Goal: Transaction & Acquisition: Download file/media

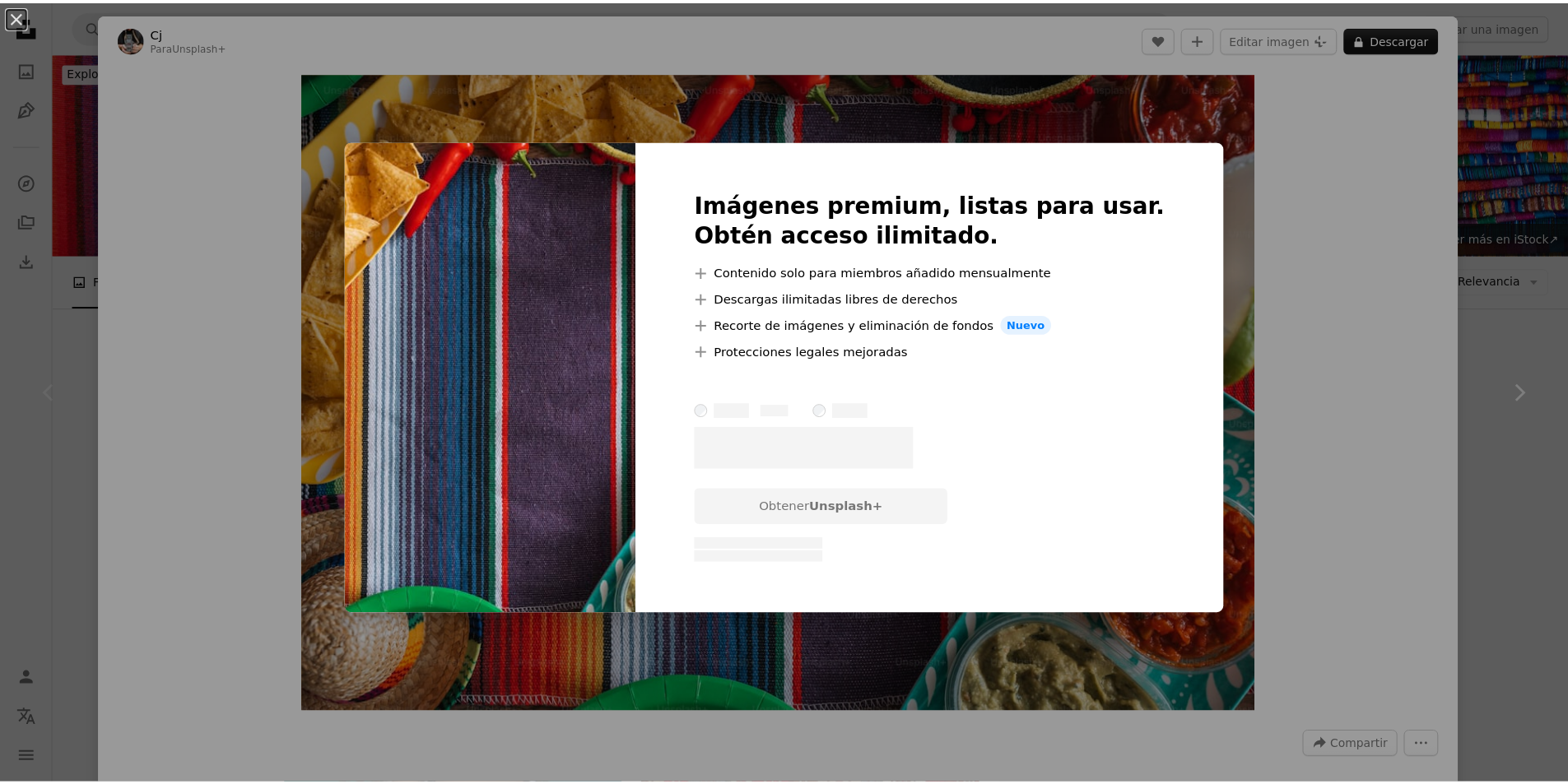
scroll to position [247, 0]
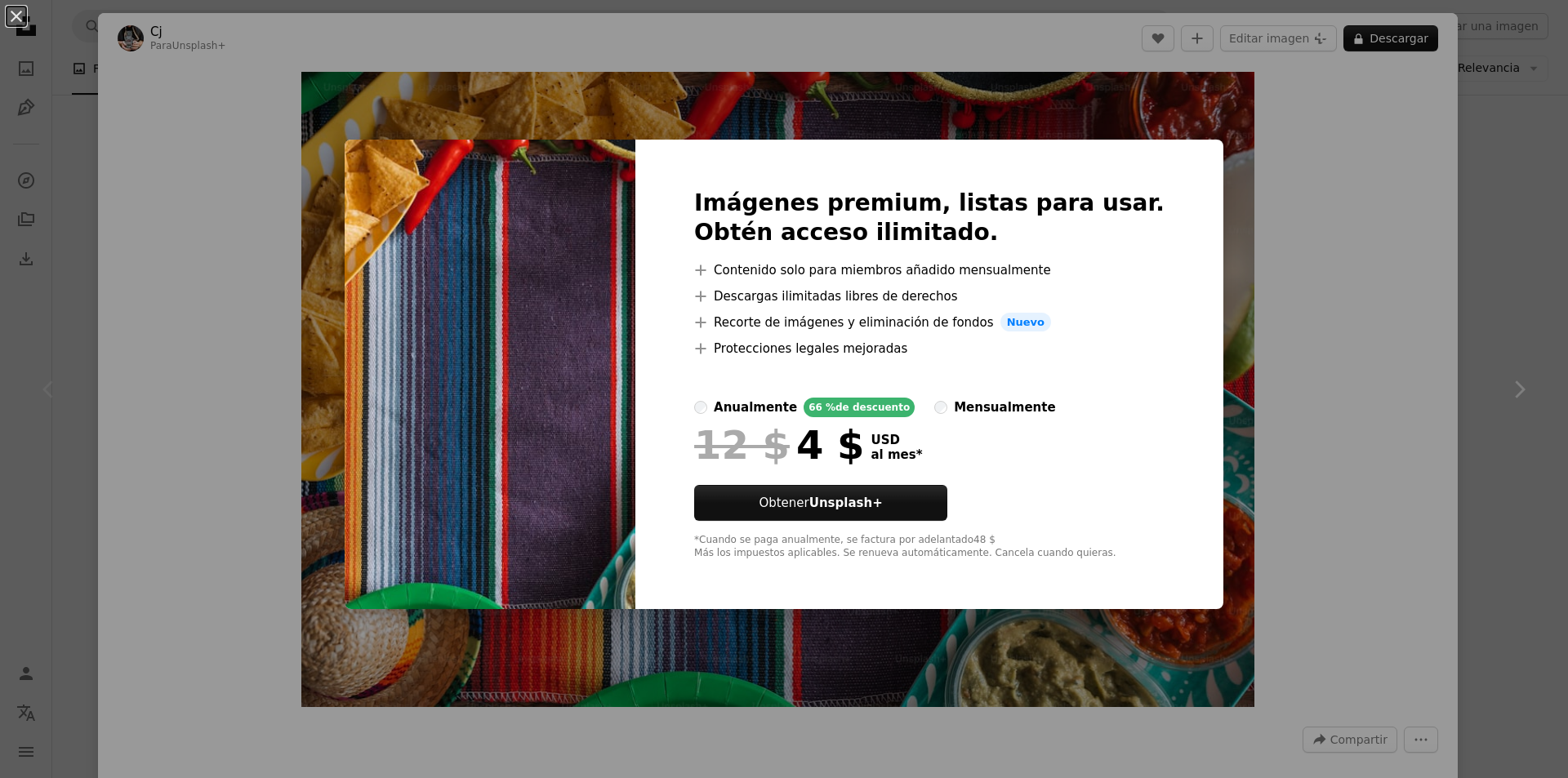
click at [1200, 127] on div "An X shape Imágenes premium, listas para usar. Obtén acceso ilimitado. A plus s…" at bounding box center [784, 389] width 1568 height 778
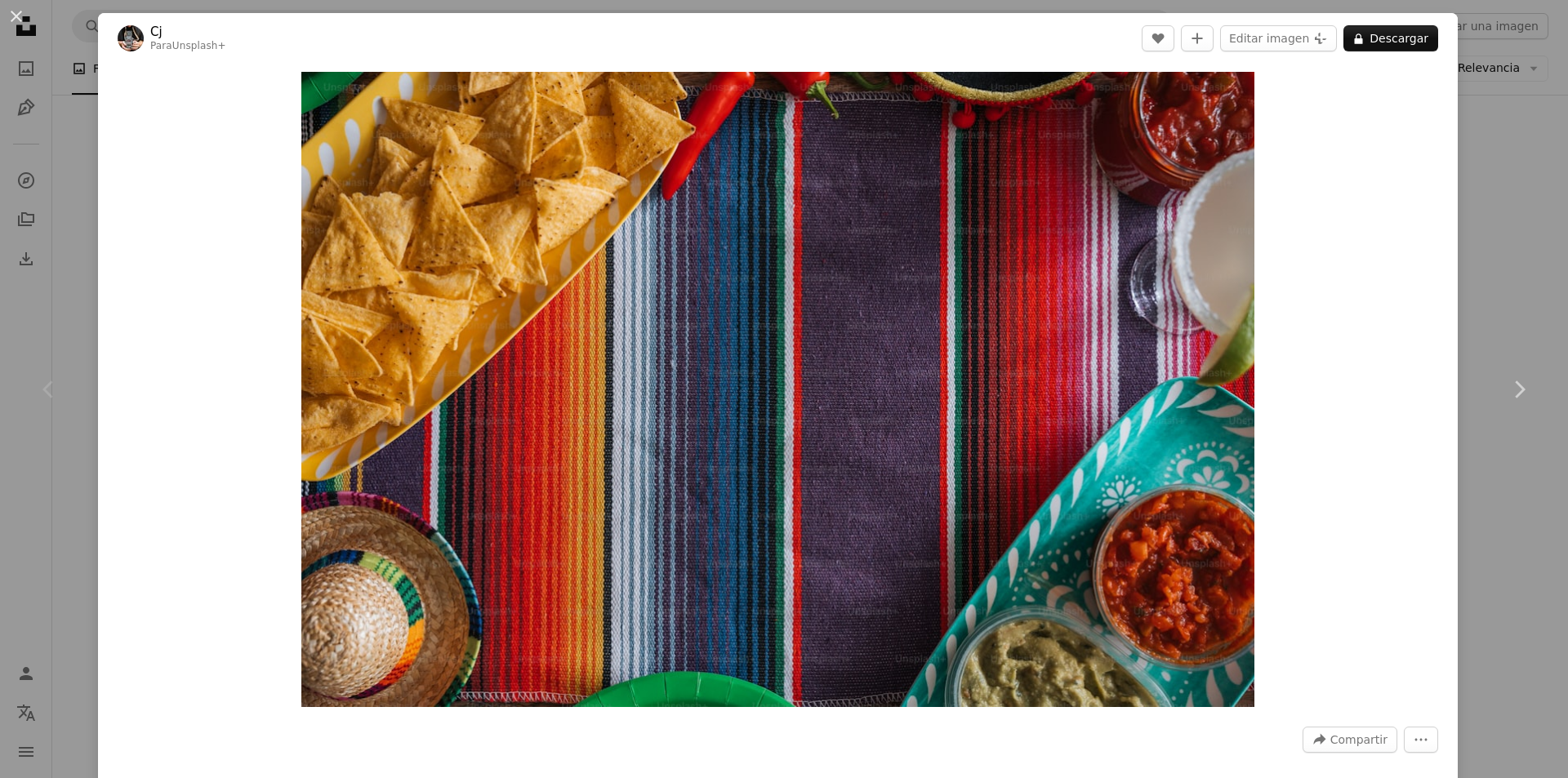
click at [1505, 116] on div "An X shape Chevron left Chevron right Cj Para Unsplash+ A heart A plus sign Edi…" at bounding box center [784, 389] width 1568 height 778
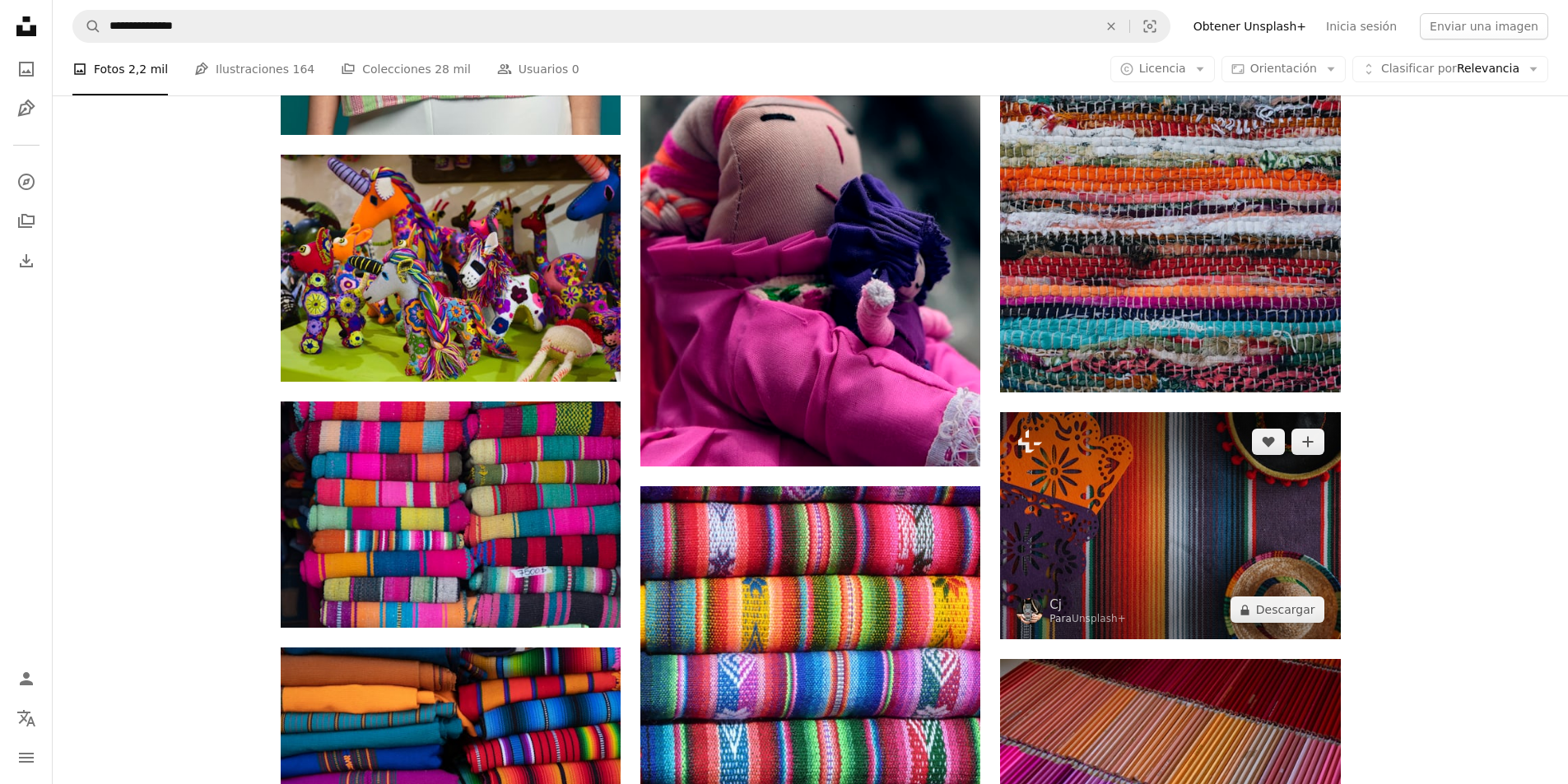
scroll to position [1893, 0]
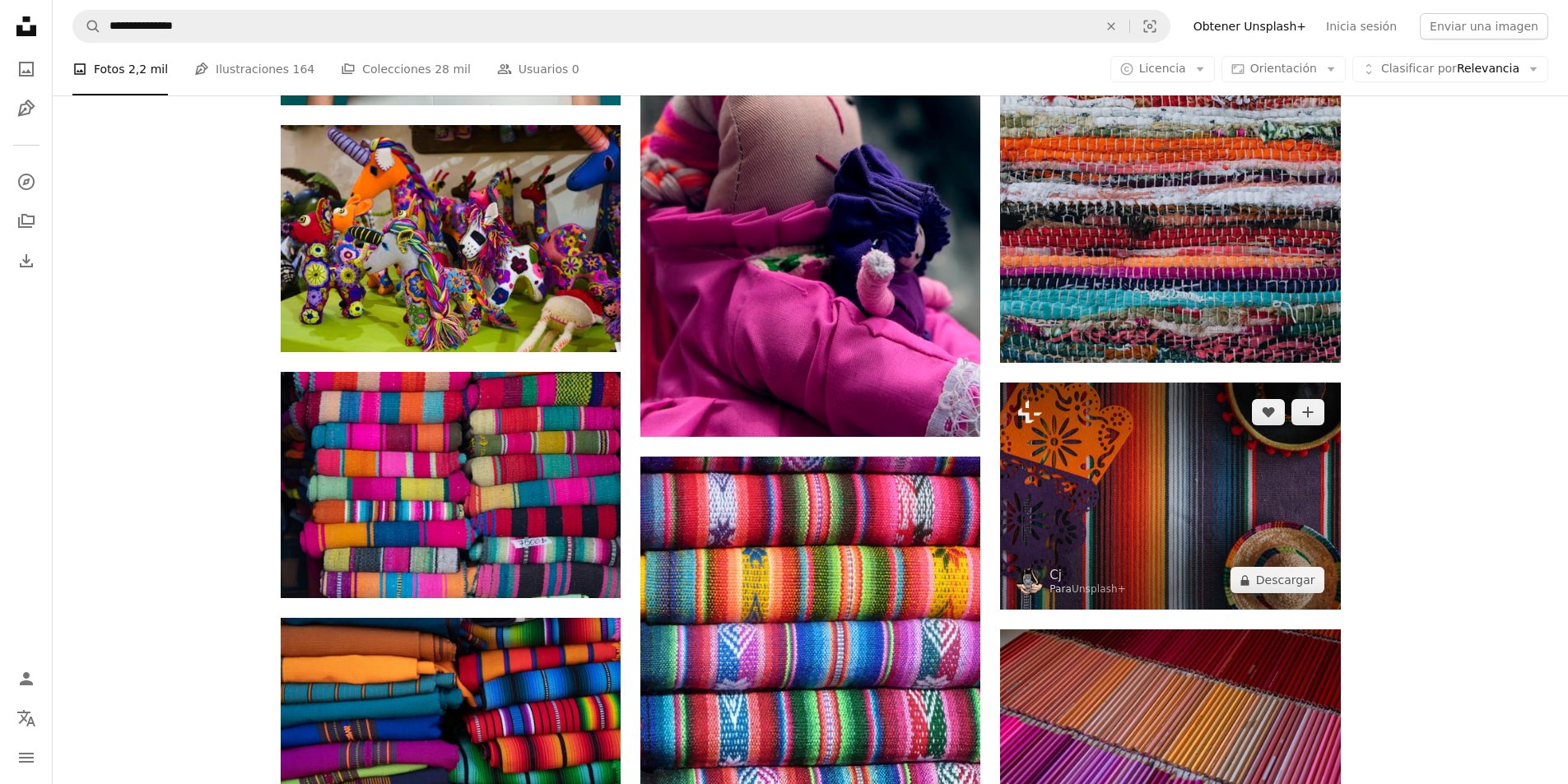
click at [1216, 462] on img at bounding box center [1169, 496] width 340 height 227
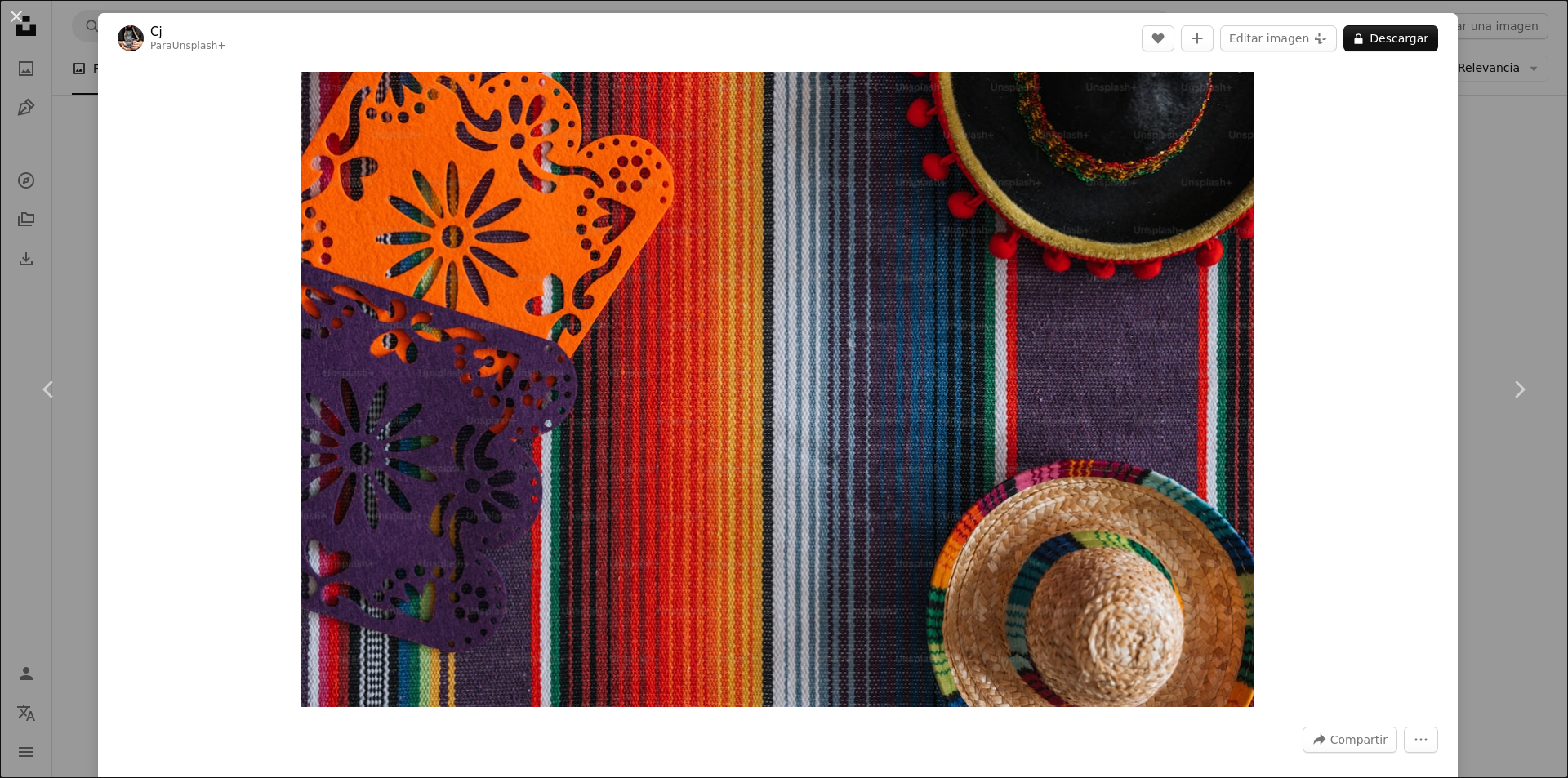
drag, startPoint x: 927, startPoint y: 337, endPoint x: 1460, endPoint y: 268, distance: 537.4
click at [1460, 268] on div "An X shape Chevron left Chevron right Cj Para Unsplash+ A heart A plus sign Edi…" at bounding box center [784, 389] width 1568 height 778
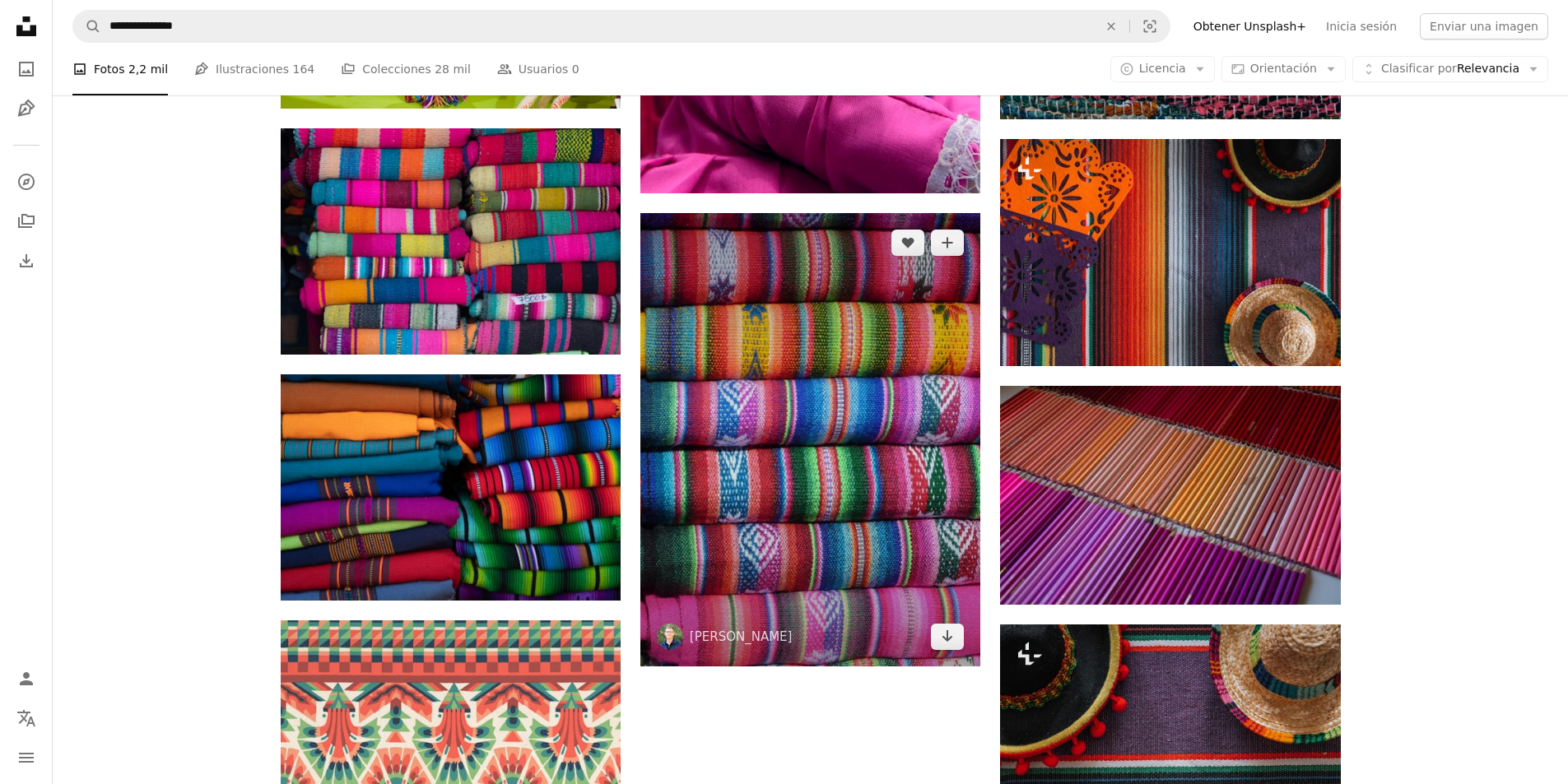
scroll to position [2140, 0]
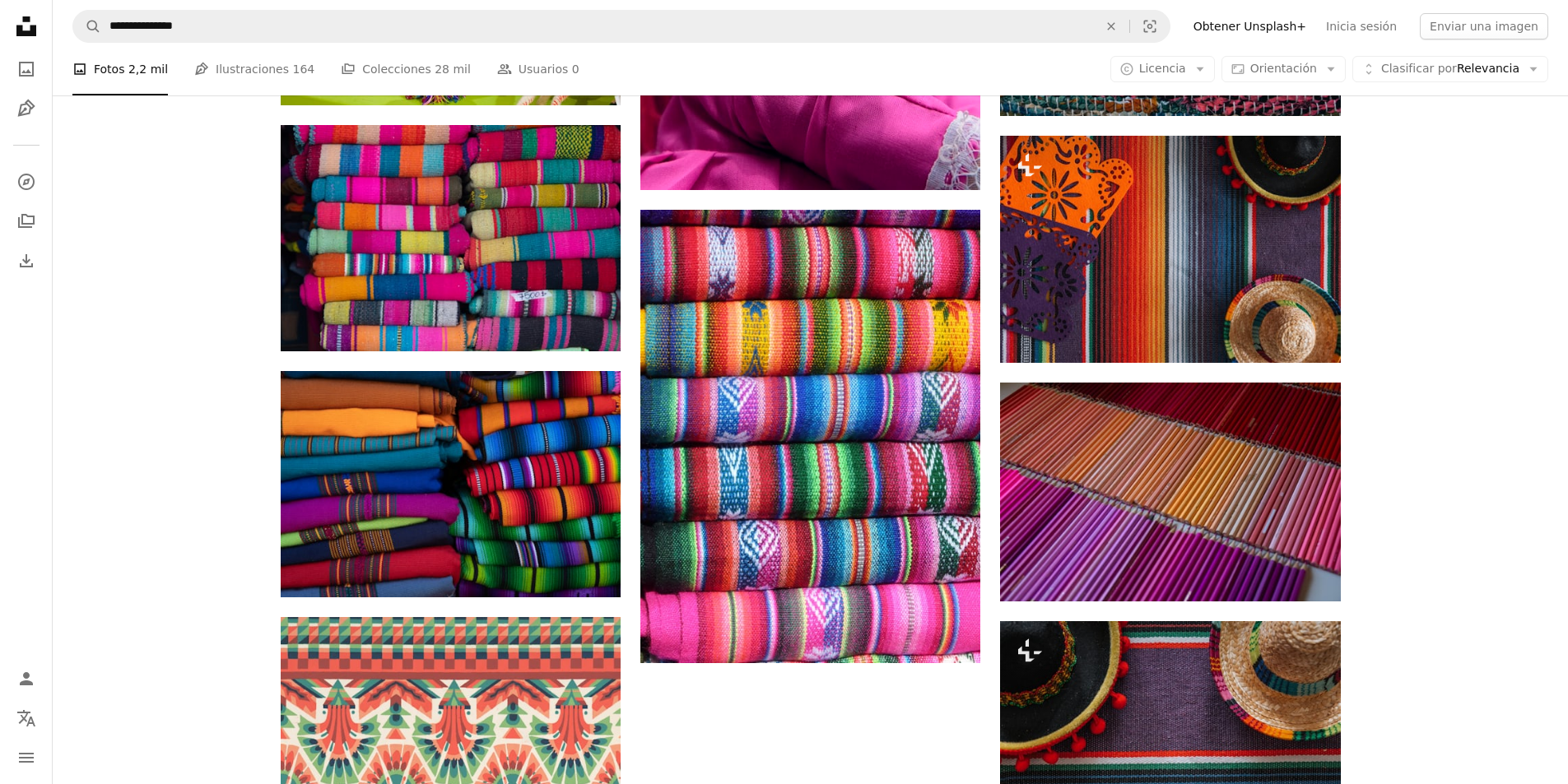
drag, startPoint x: 1101, startPoint y: 212, endPoint x: 1478, endPoint y: 195, distance: 377.4
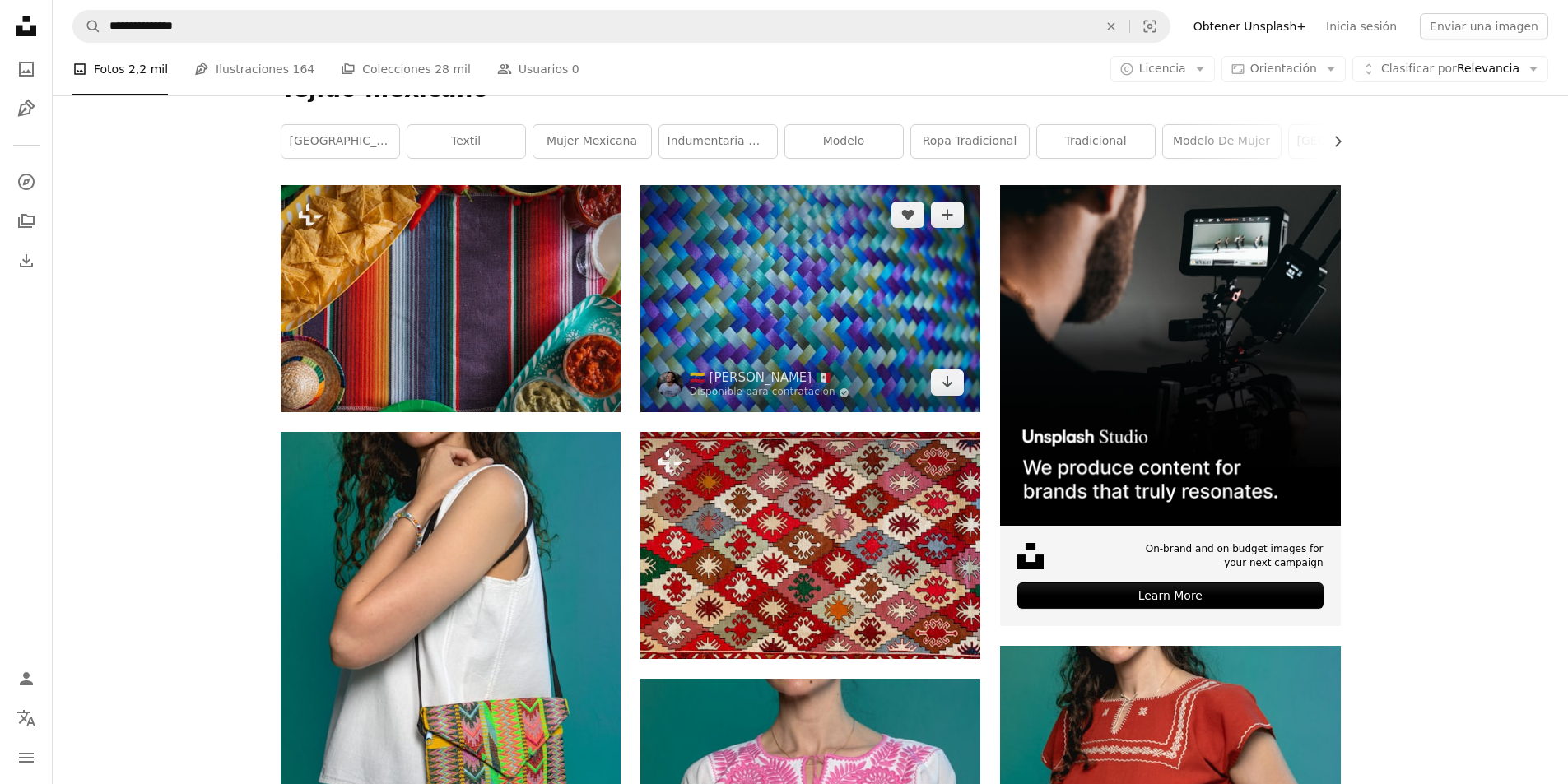
scroll to position [165, 0]
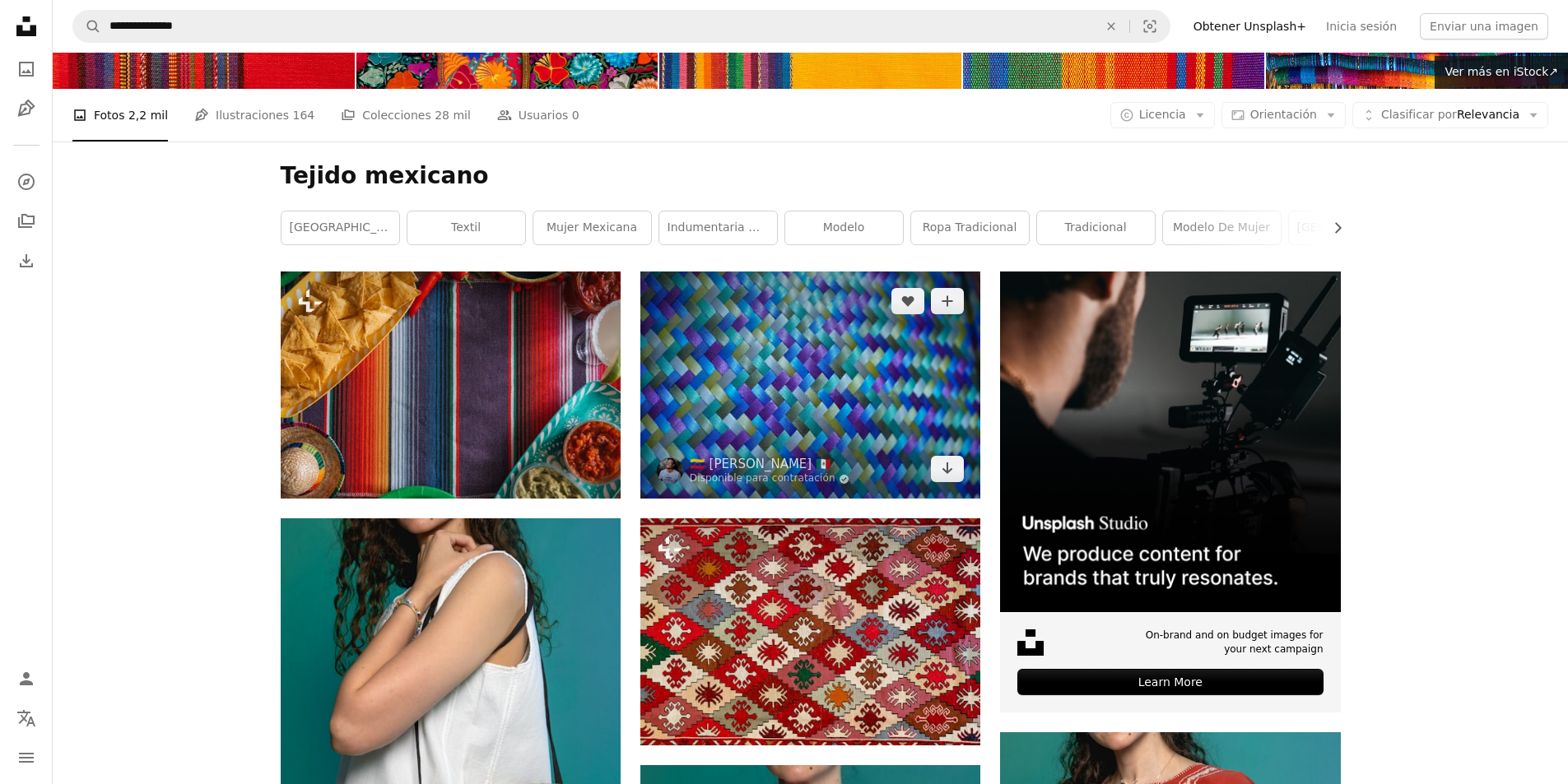
click at [820, 388] on img at bounding box center [809, 385] width 340 height 227
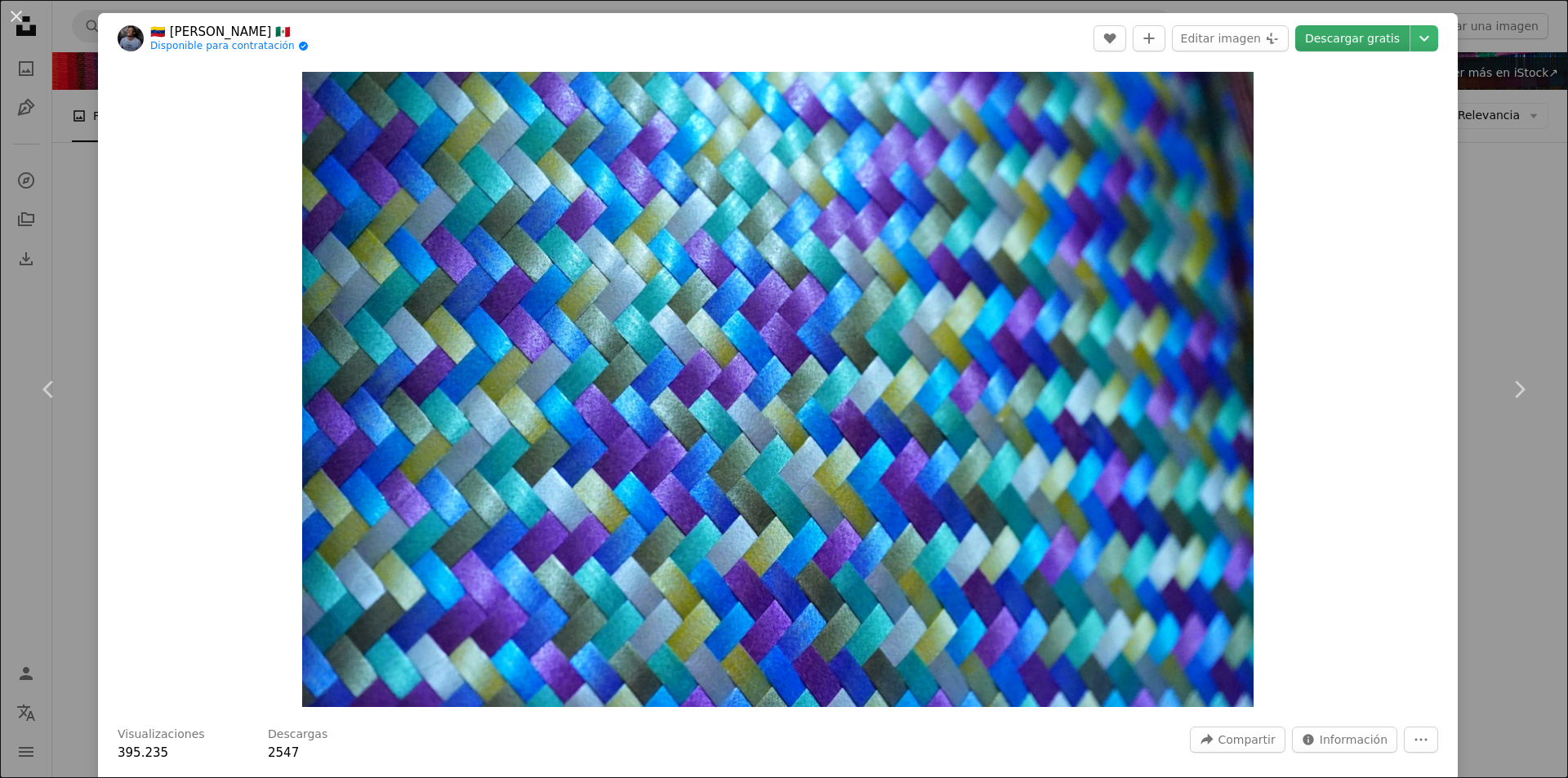
click at [1355, 47] on link "Descargar gratis" at bounding box center [1352, 38] width 114 height 26
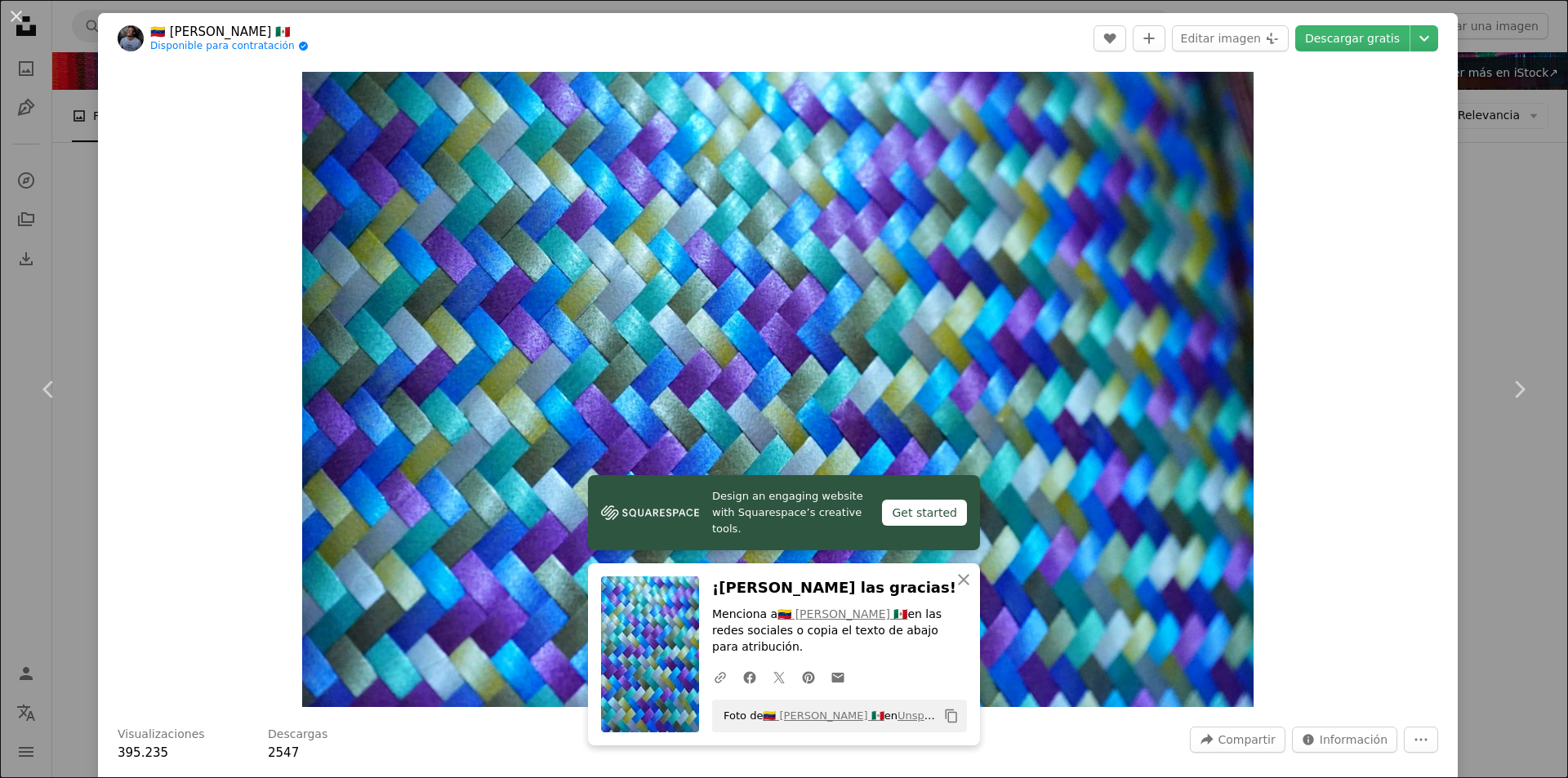
click at [1488, 145] on div "An X shape Chevron left Chevron right Design an engaging website with Squarespa…" at bounding box center [784, 389] width 1568 height 778
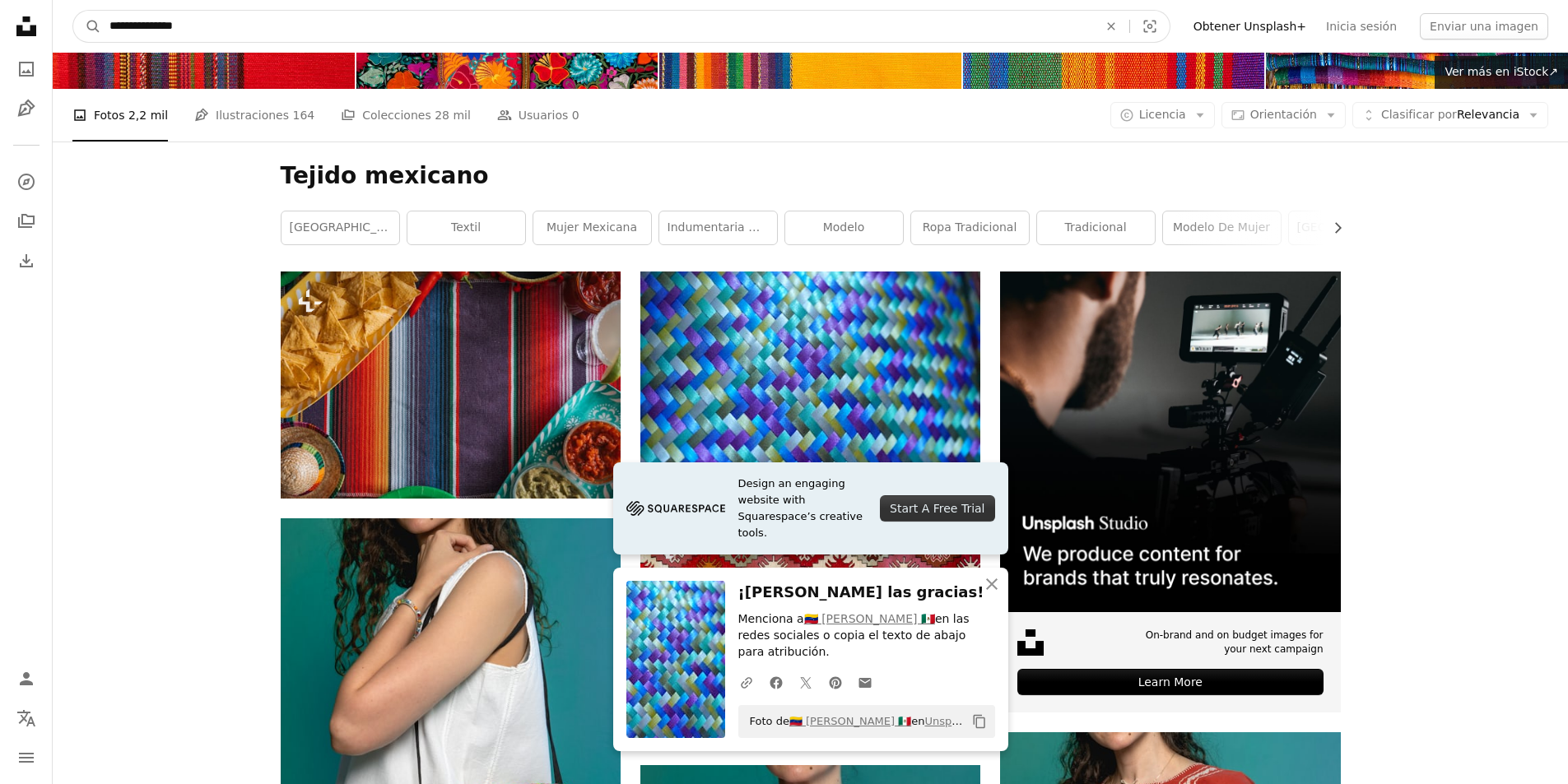
click at [209, 22] on input "**********" at bounding box center [597, 25] width 992 height 31
type input "*"
type input "*****"
click button "A magnifying glass" at bounding box center [87, 25] width 28 height 31
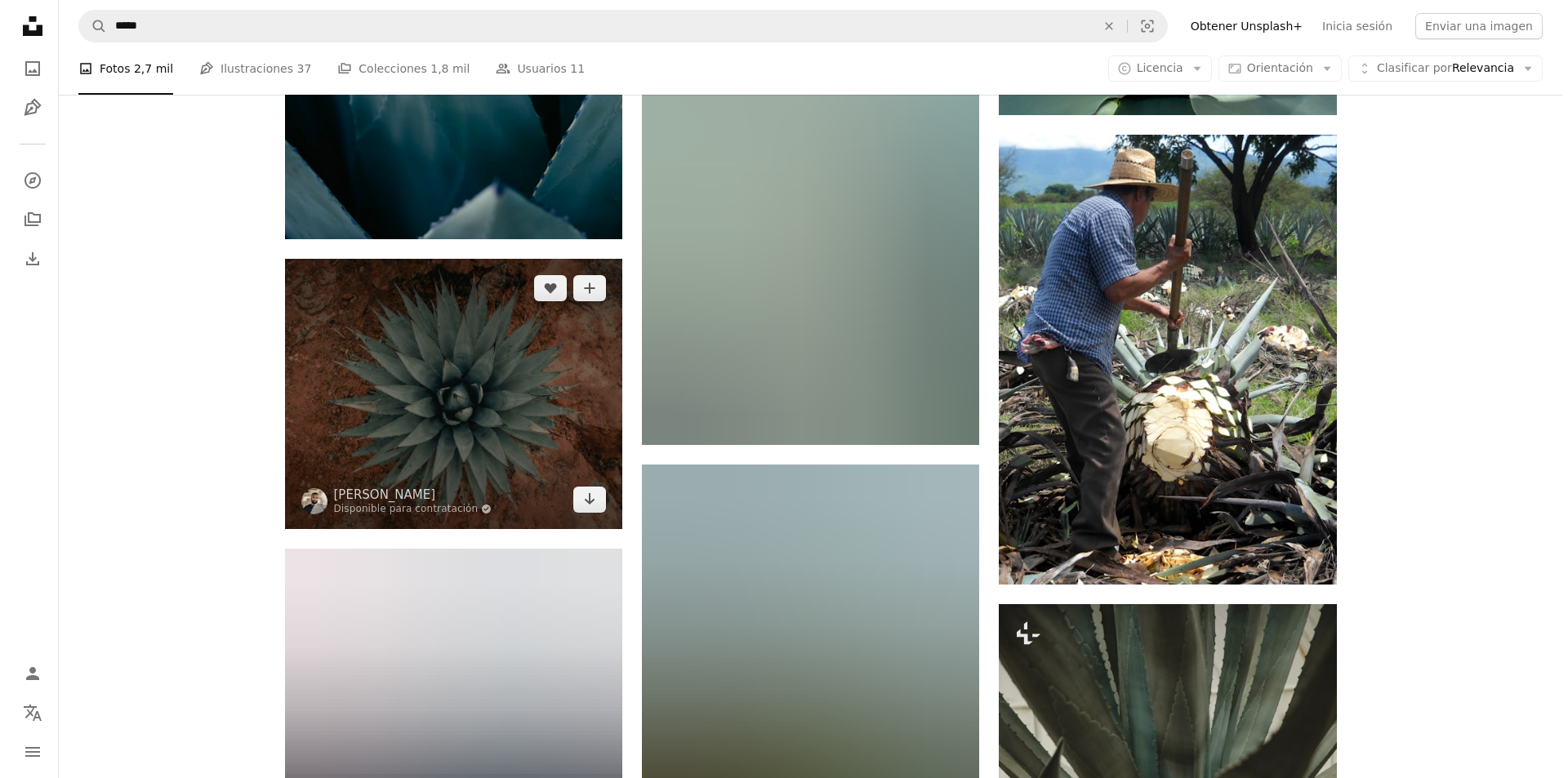
scroll to position [1225, 0]
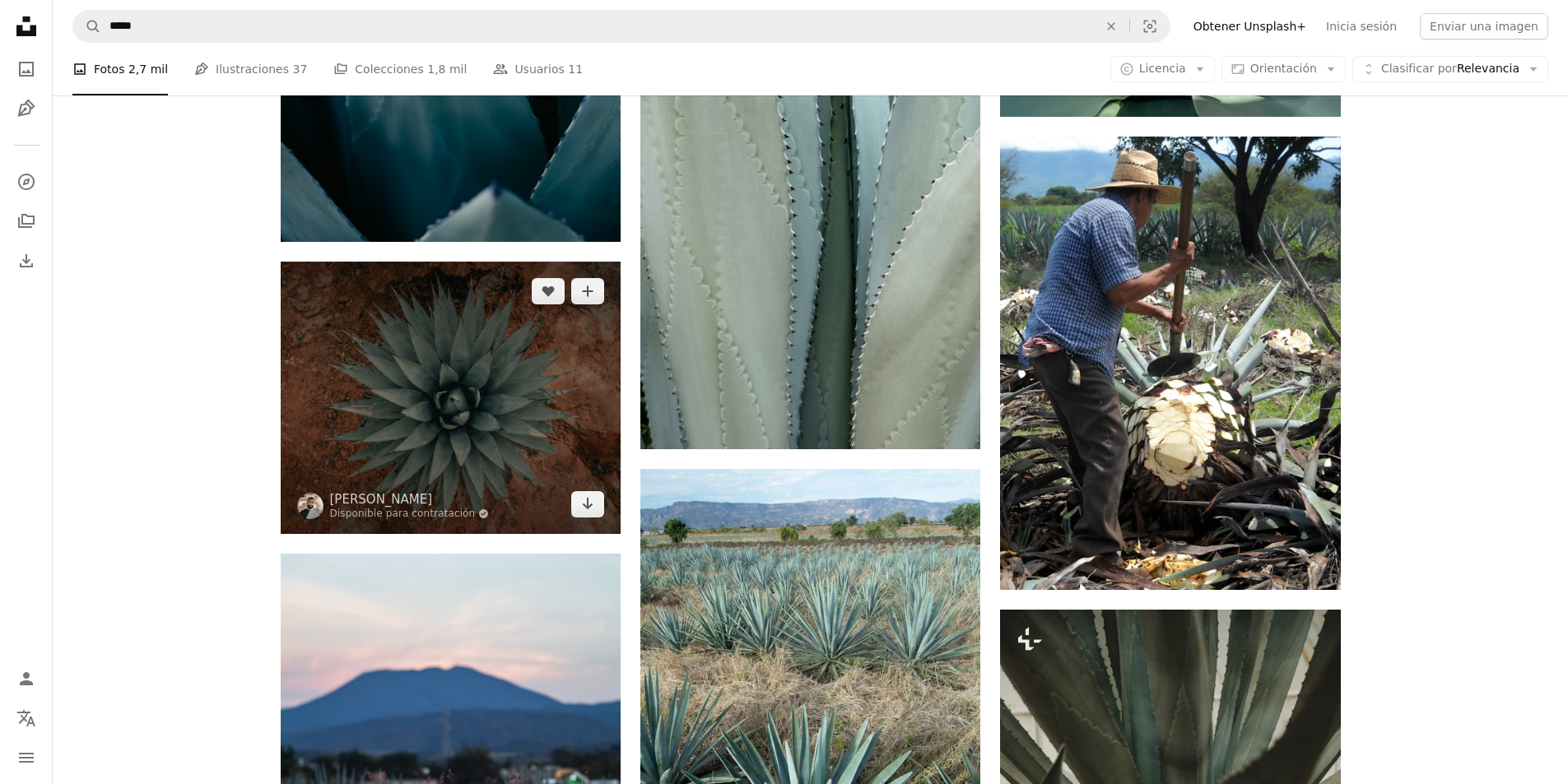
click at [416, 386] on img at bounding box center [450, 398] width 340 height 272
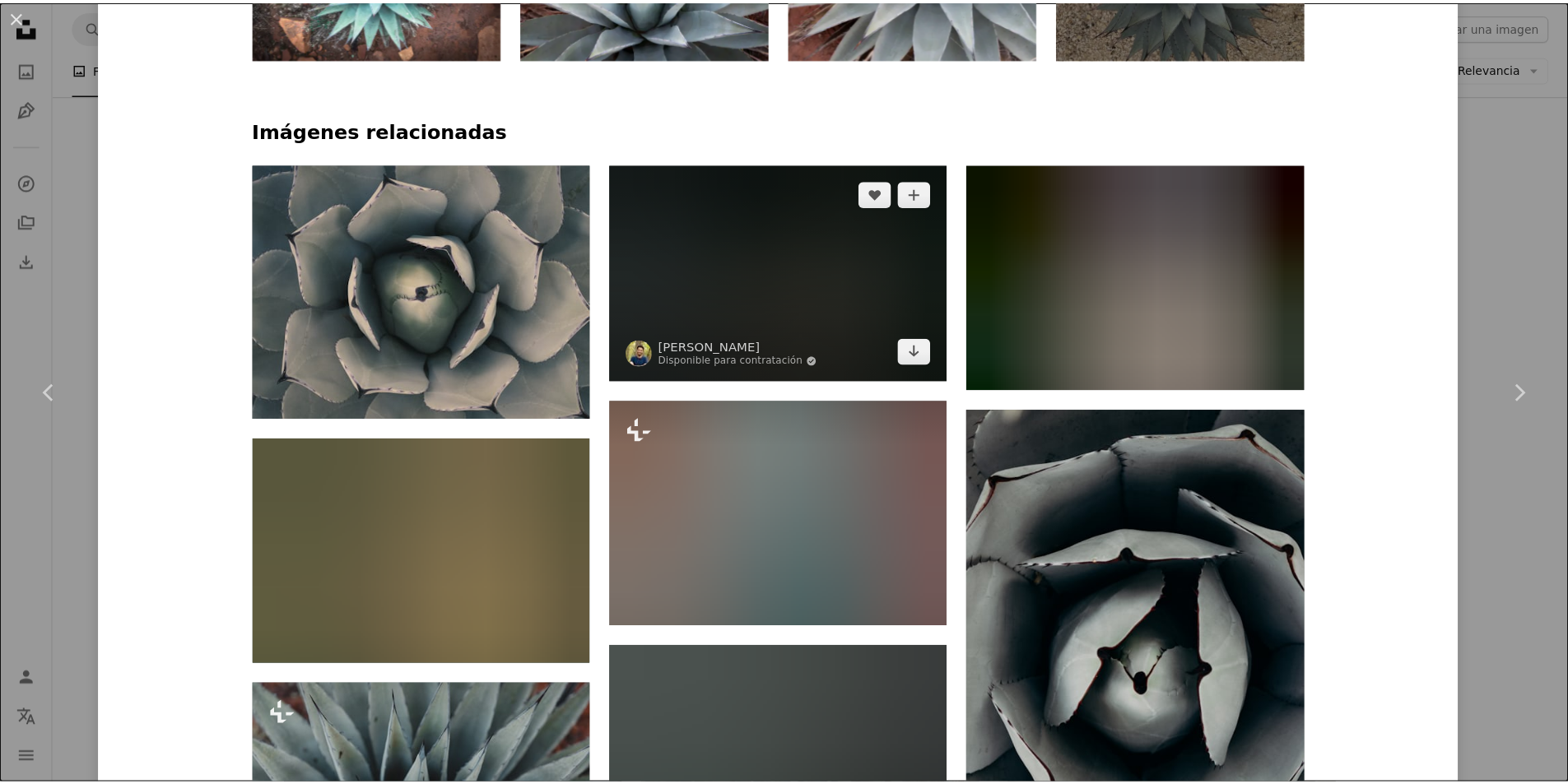
scroll to position [839, 0]
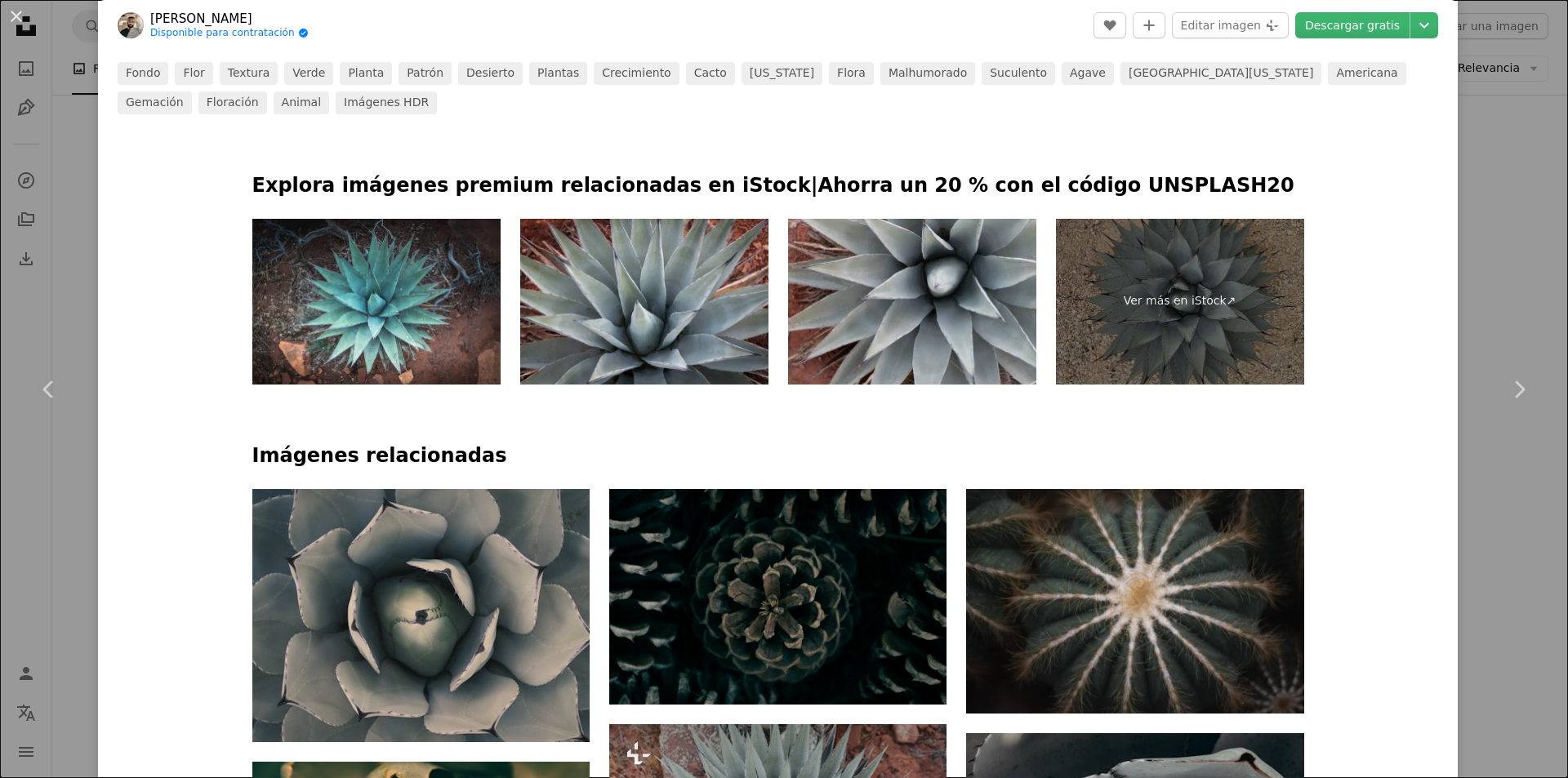
click at [1495, 274] on div "An X shape Chevron left Chevron right [PERSON_NAME] Disponible para contratació…" at bounding box center [784, 389] width 1568 height 778
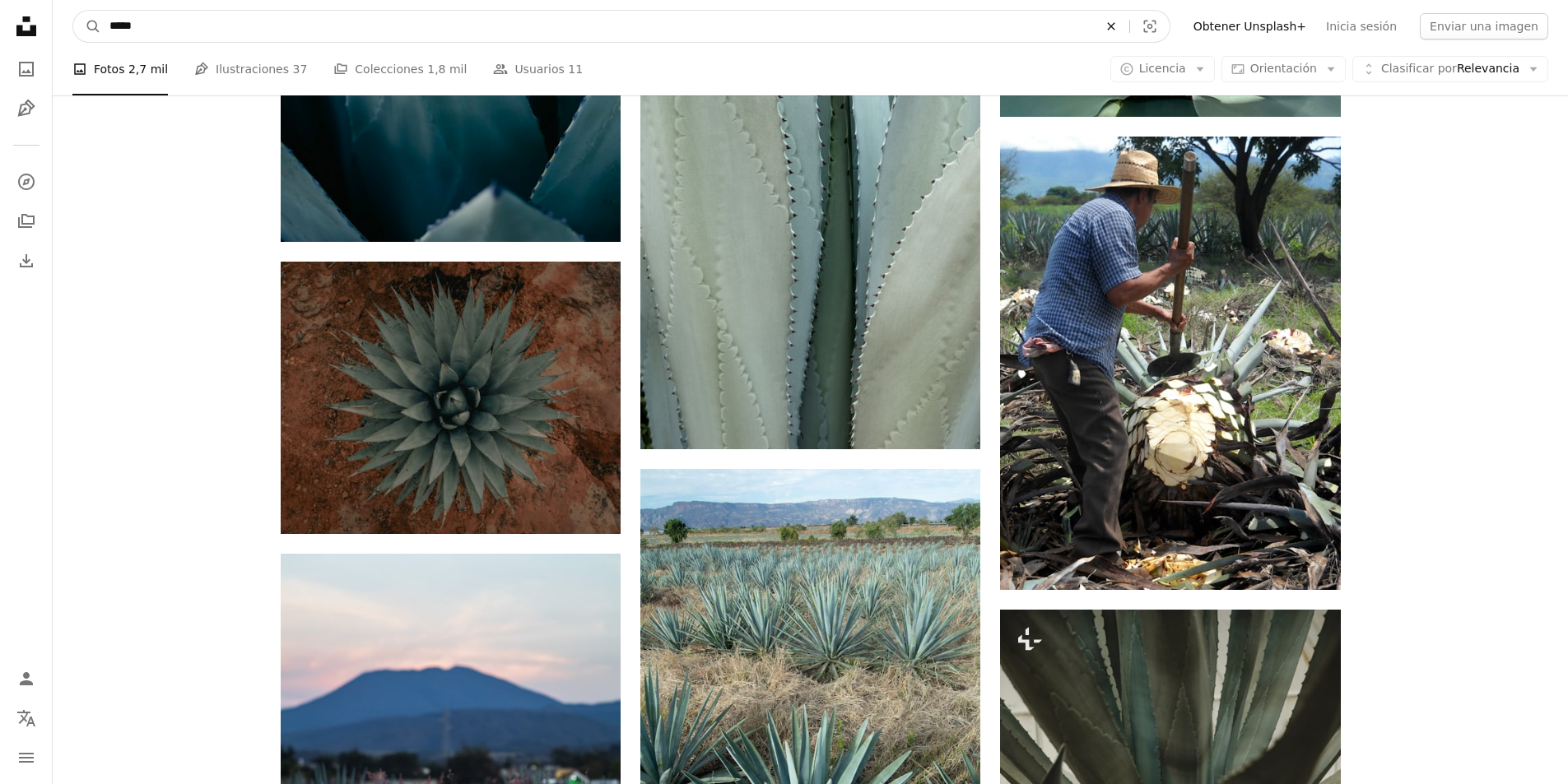
click at [1129, 30] on icon "An X shape" at bounding box center [1111, 26] width 36 height 13
type input "********"
click button "A magnifying glass" at bounding box center [87, 25] width 28 height 31
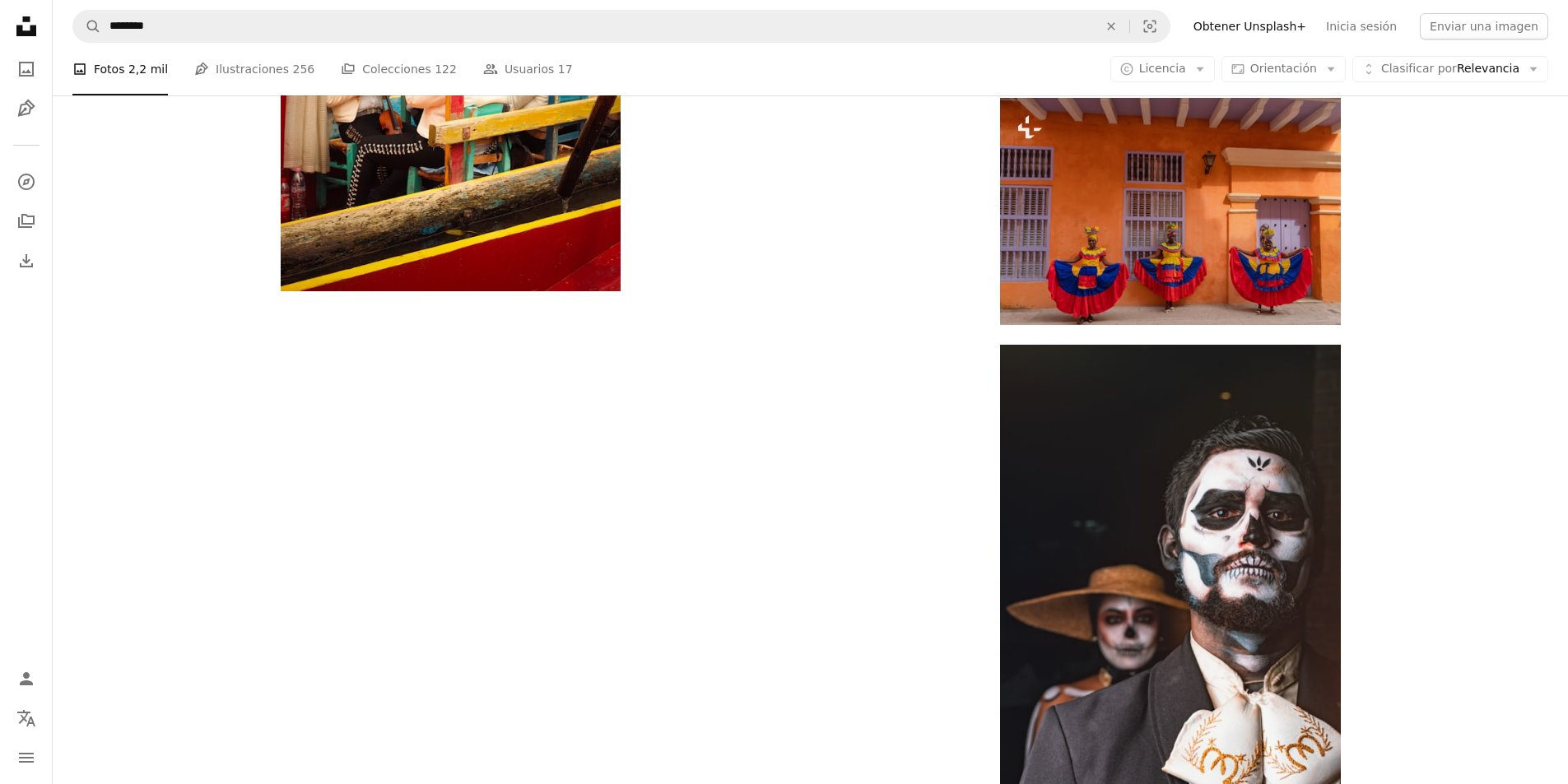
scroll to position [2469, 0]
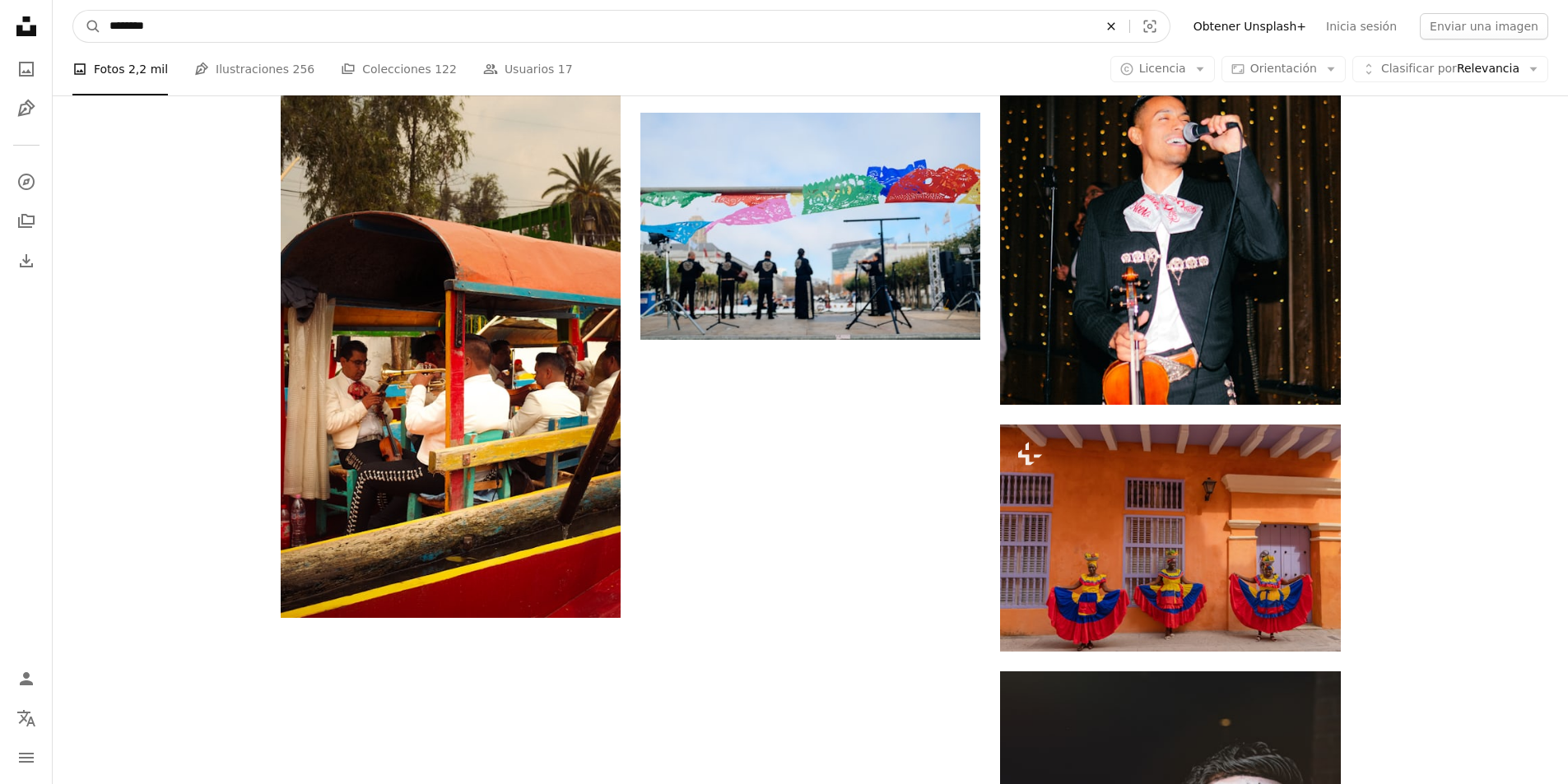
click at [1129, 32] on icon "An X shape" at bounding box center [1111, 26] width 36 height 13
type input "**********"
click button "A magnifying glass" at bounding box center [87, 25] width 28 height 31
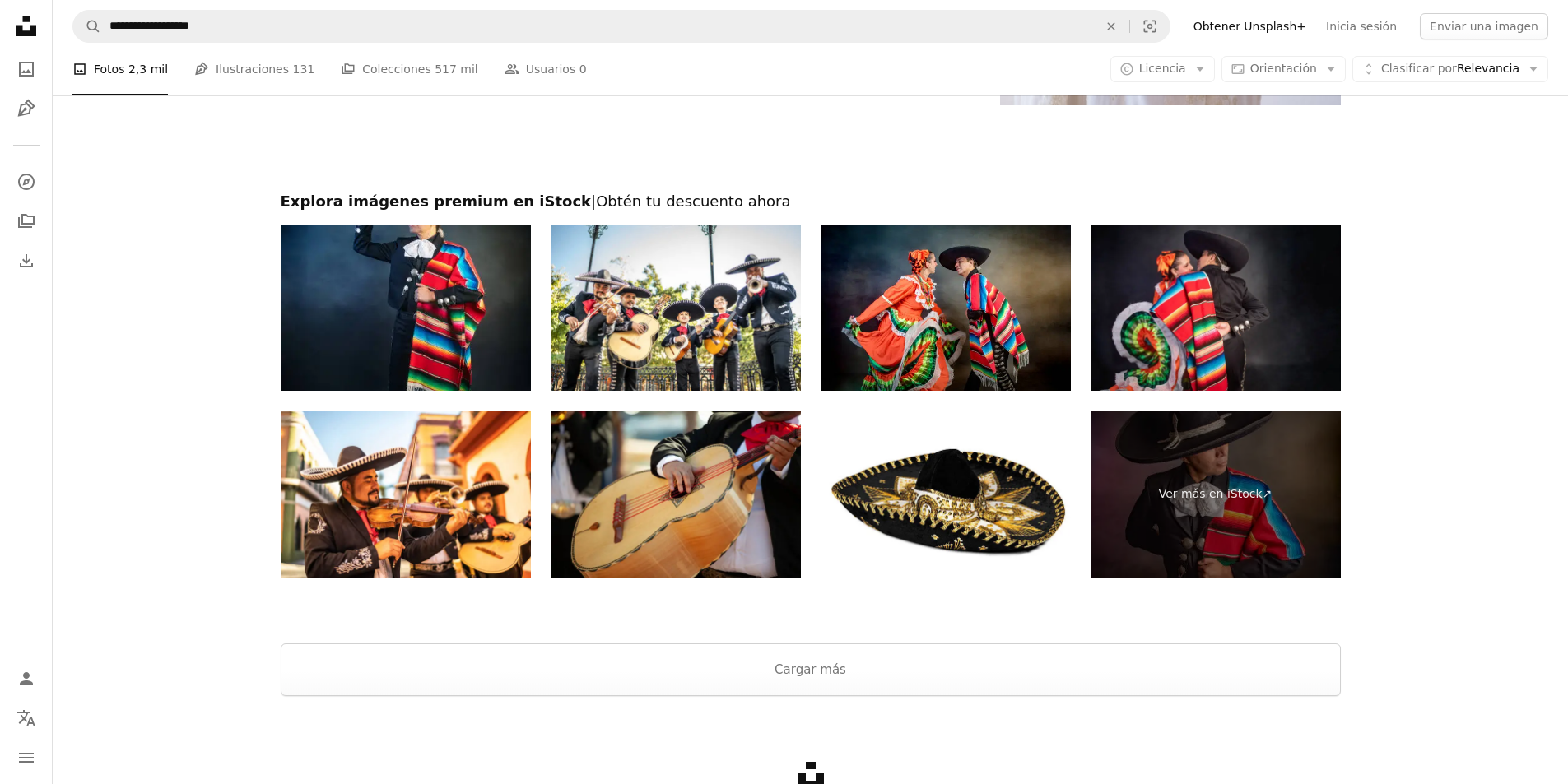
scroll to position [3210, 0]
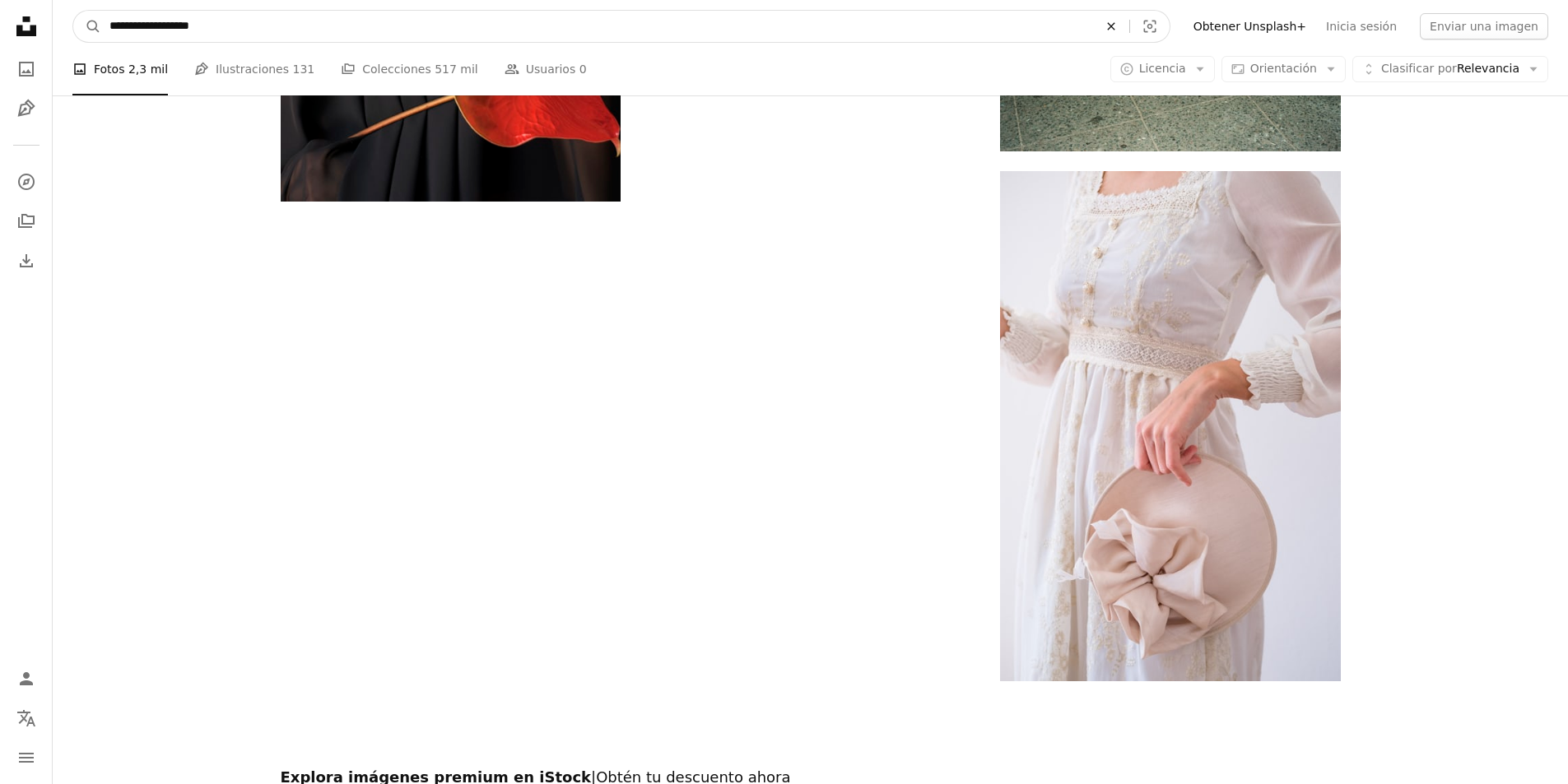
click at [1129, 27] on icon "An X shape" at bounding box center [1111, 26] width 36 height 13
type input "**********"
click button "A magnifying glass" at bounding box center [87, 25] width 28 height 31
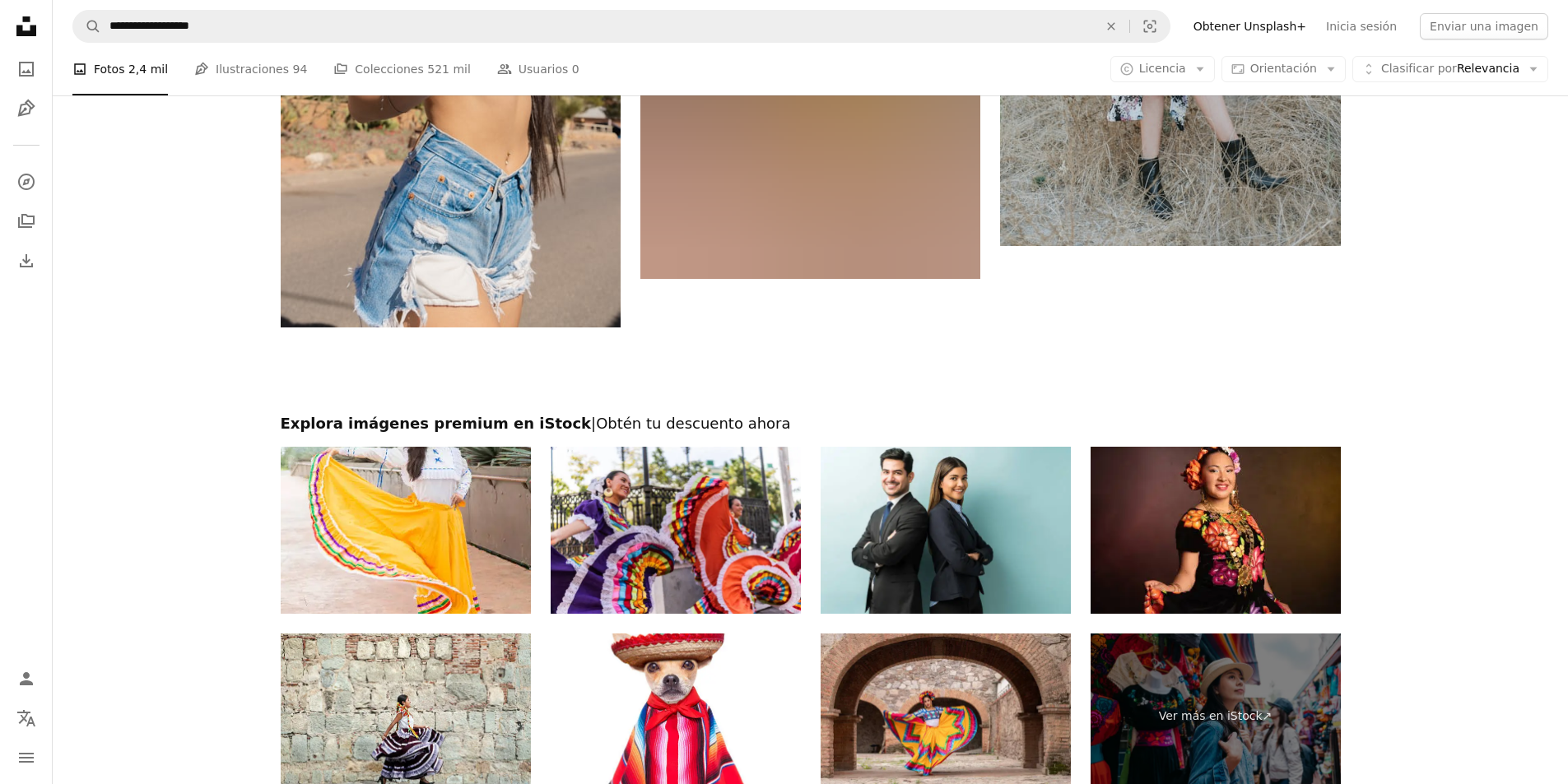
scroll to position [2716, 0]
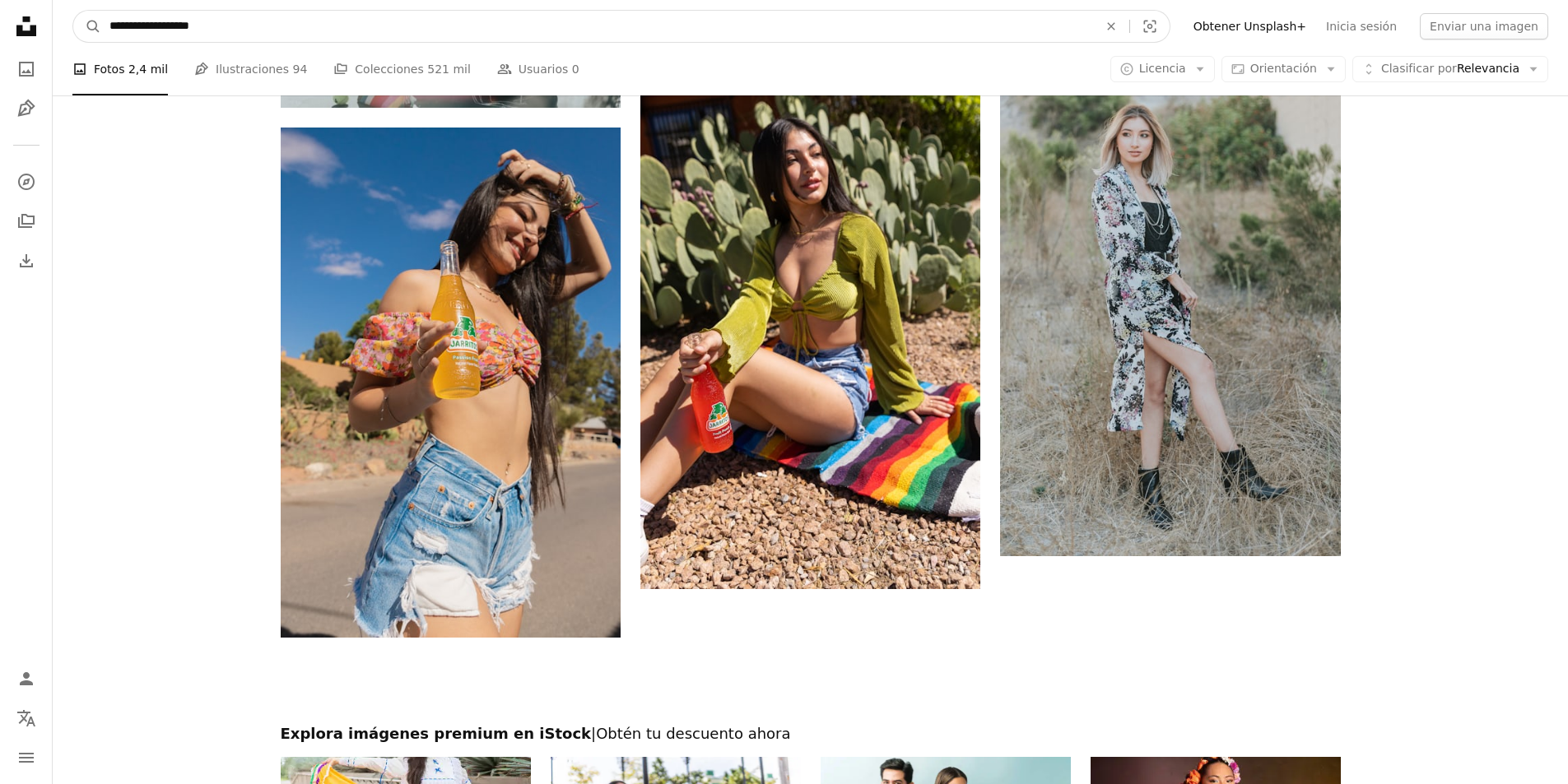
click at [222, 34] on input "**********" at bounding box center [597, 25] width 992 height 31
type input "**********"
click button "A magnifying glass" at bounding box center [87, 25] width 28 height 31
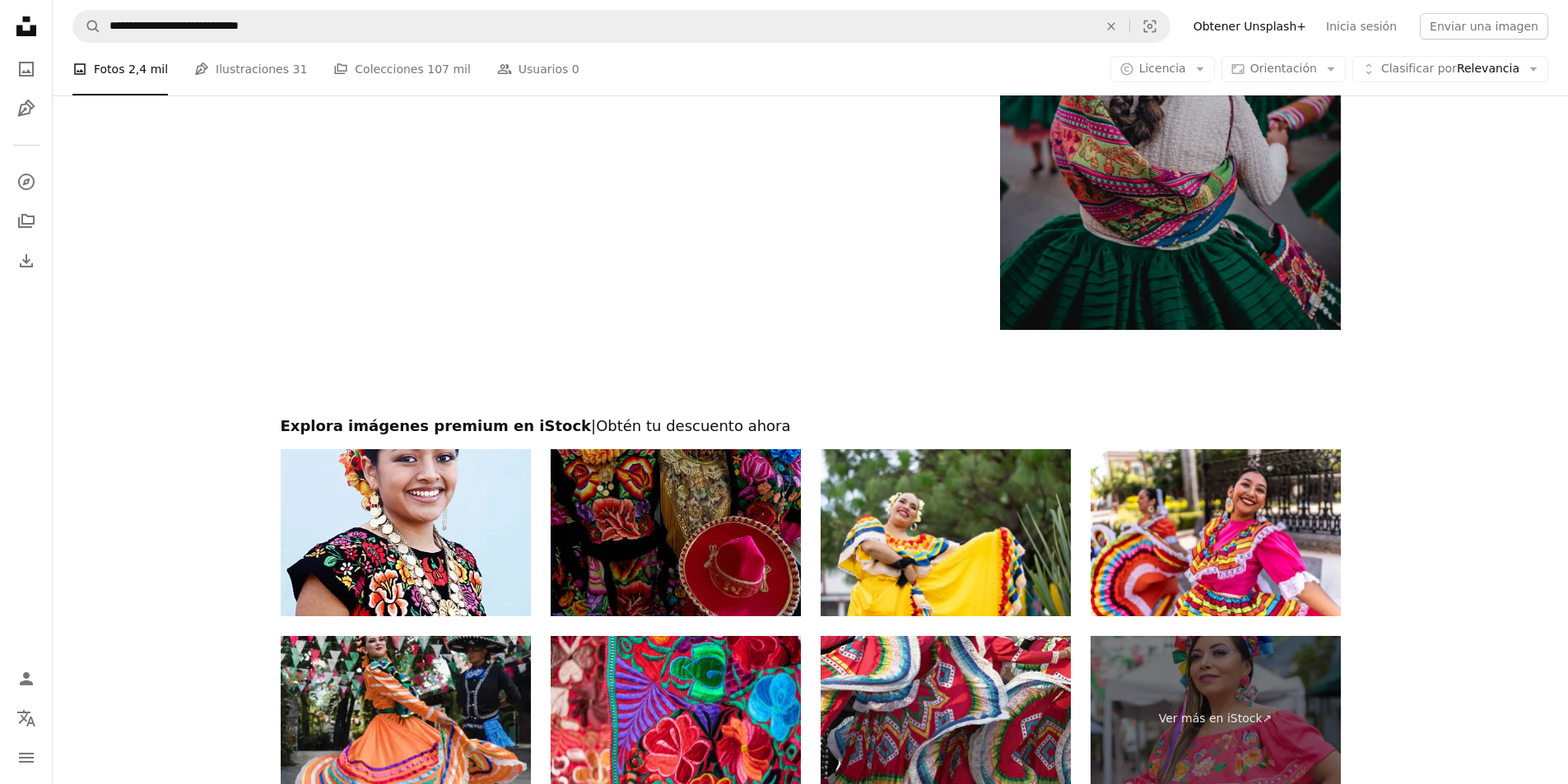
scroll to position [3622, 0]
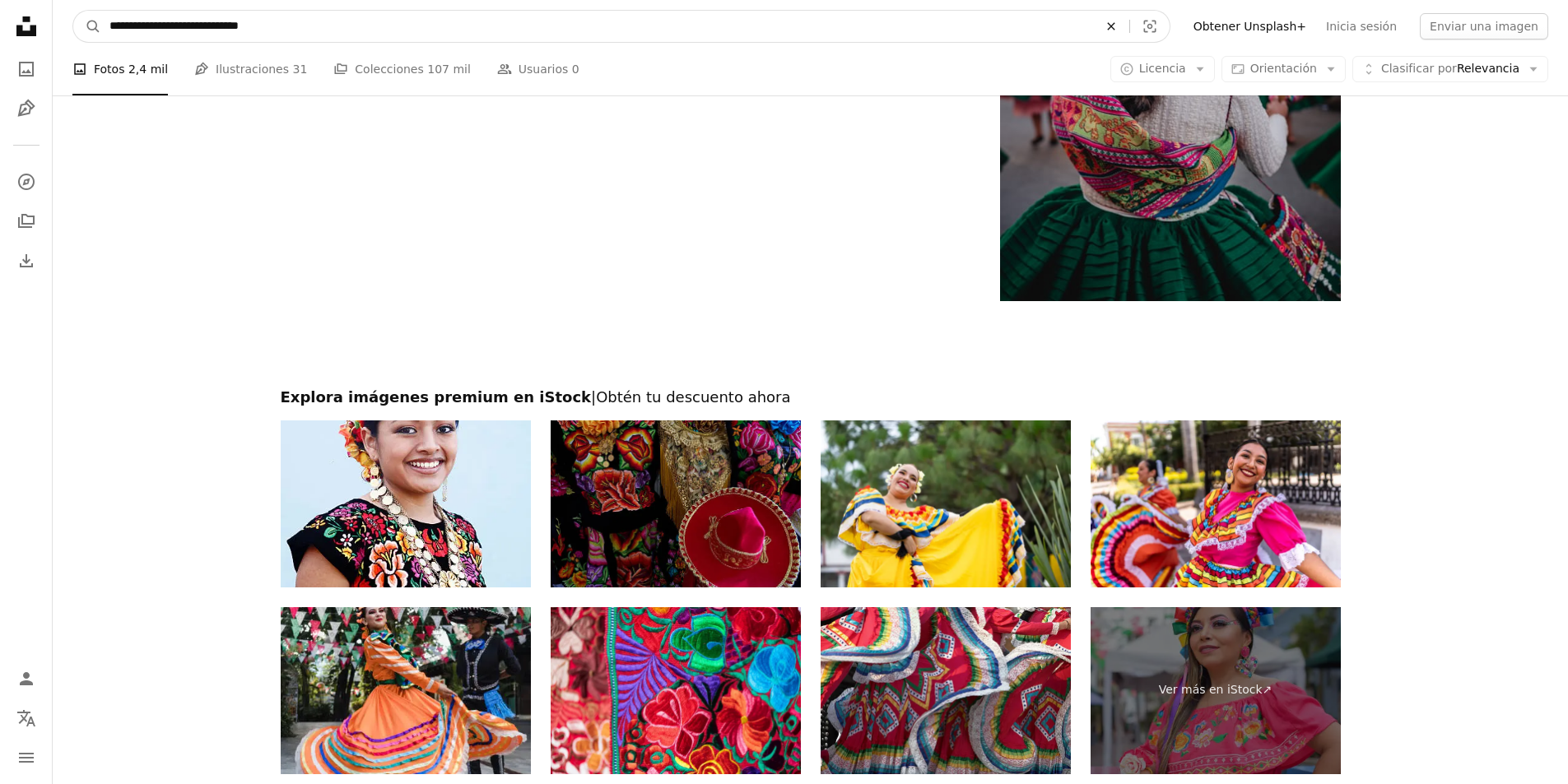
click at [1129, 32] on icon "An X shape" at bounding box center [1111, 26] width 36 height 13
type input "********"
click button "A magnifying glass" at bounding box center [87, 25] width 28 height 31
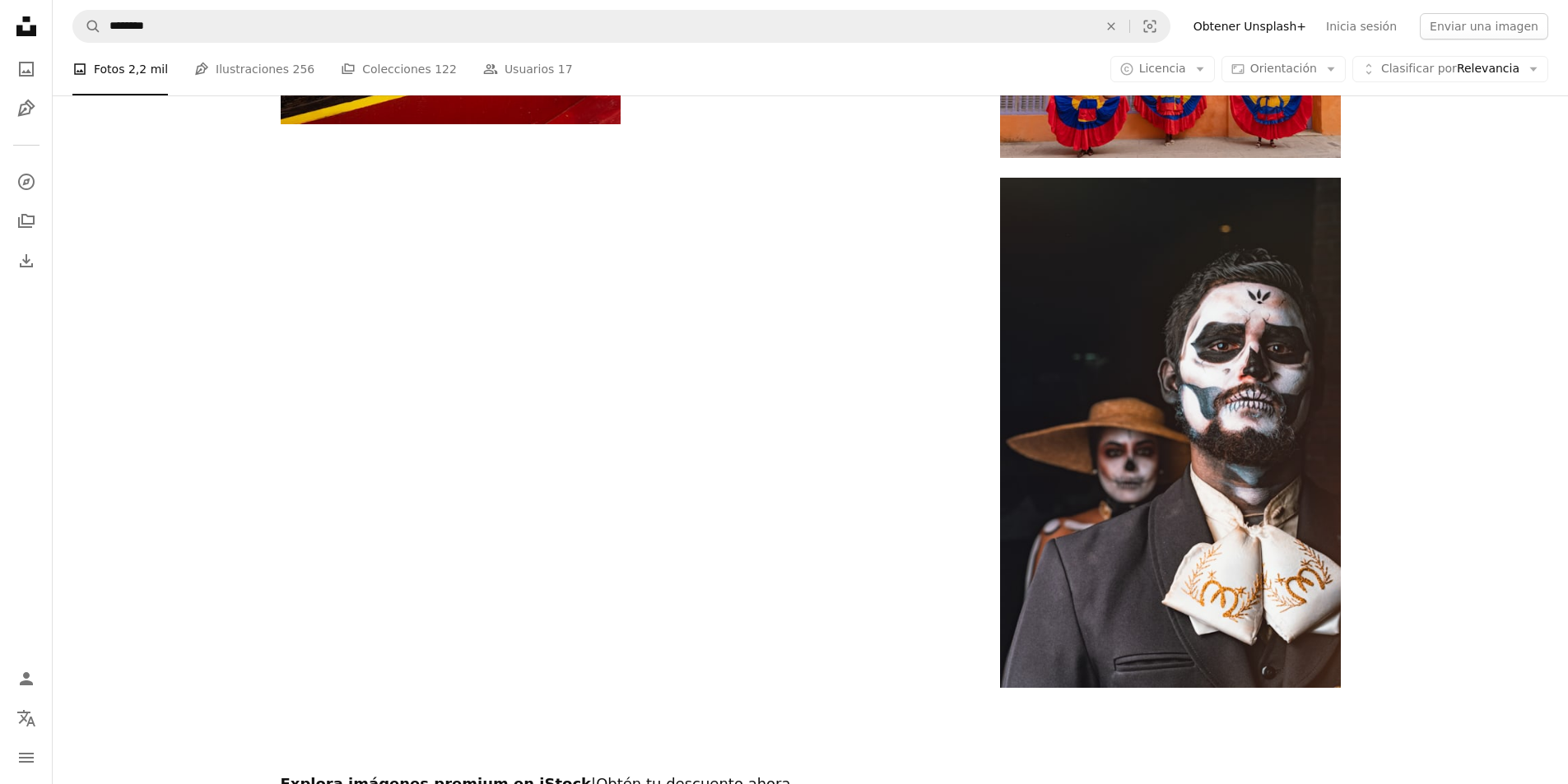
scroll to position [3457, 0]
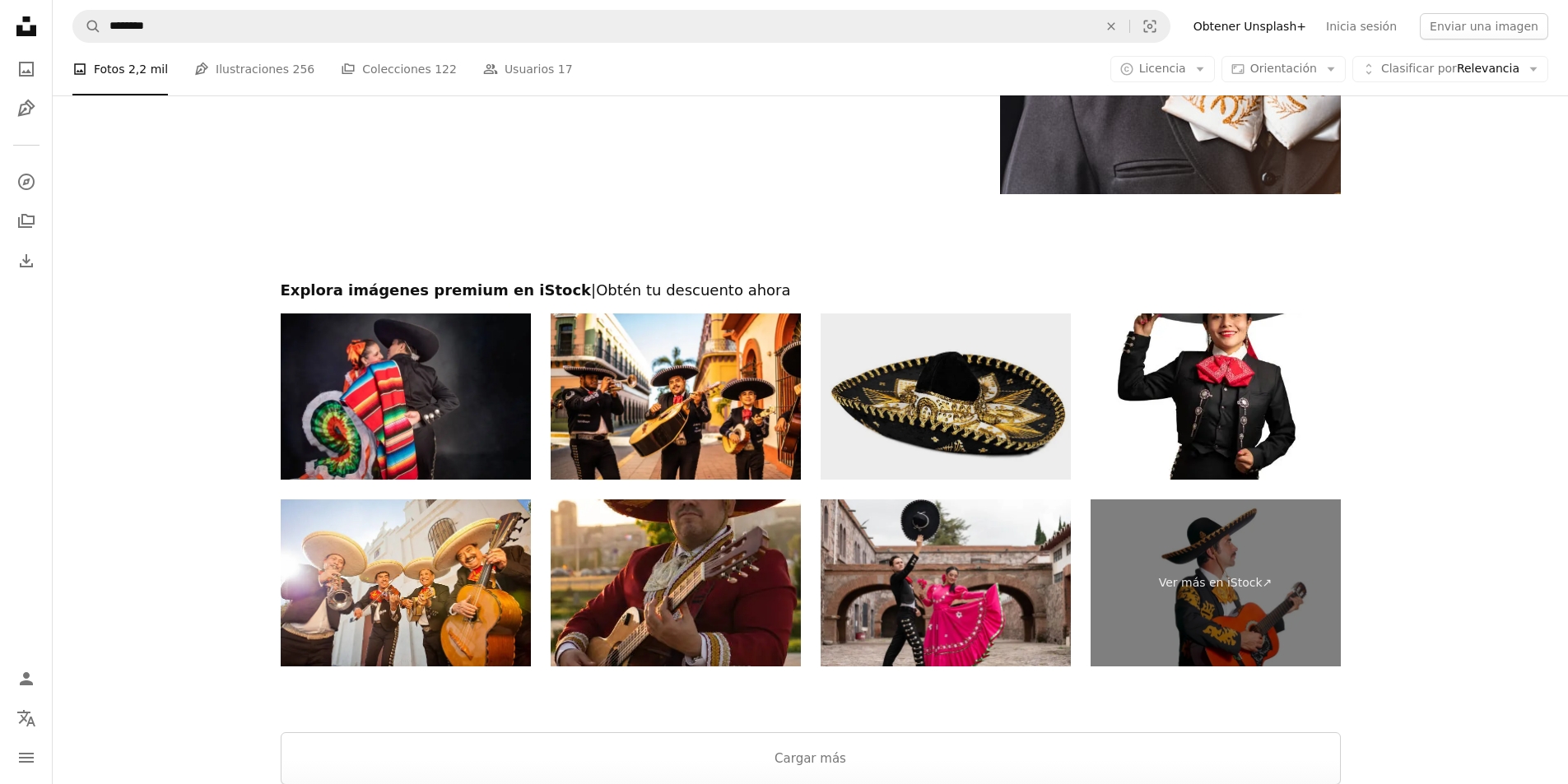
drag, startPoint x: 890, startPoint y: 412, endPoint x: 862, endPoint y: 441, distance: 40.3
click at [862, 441] on img at bounding box center [945, 397] width 250 height 167
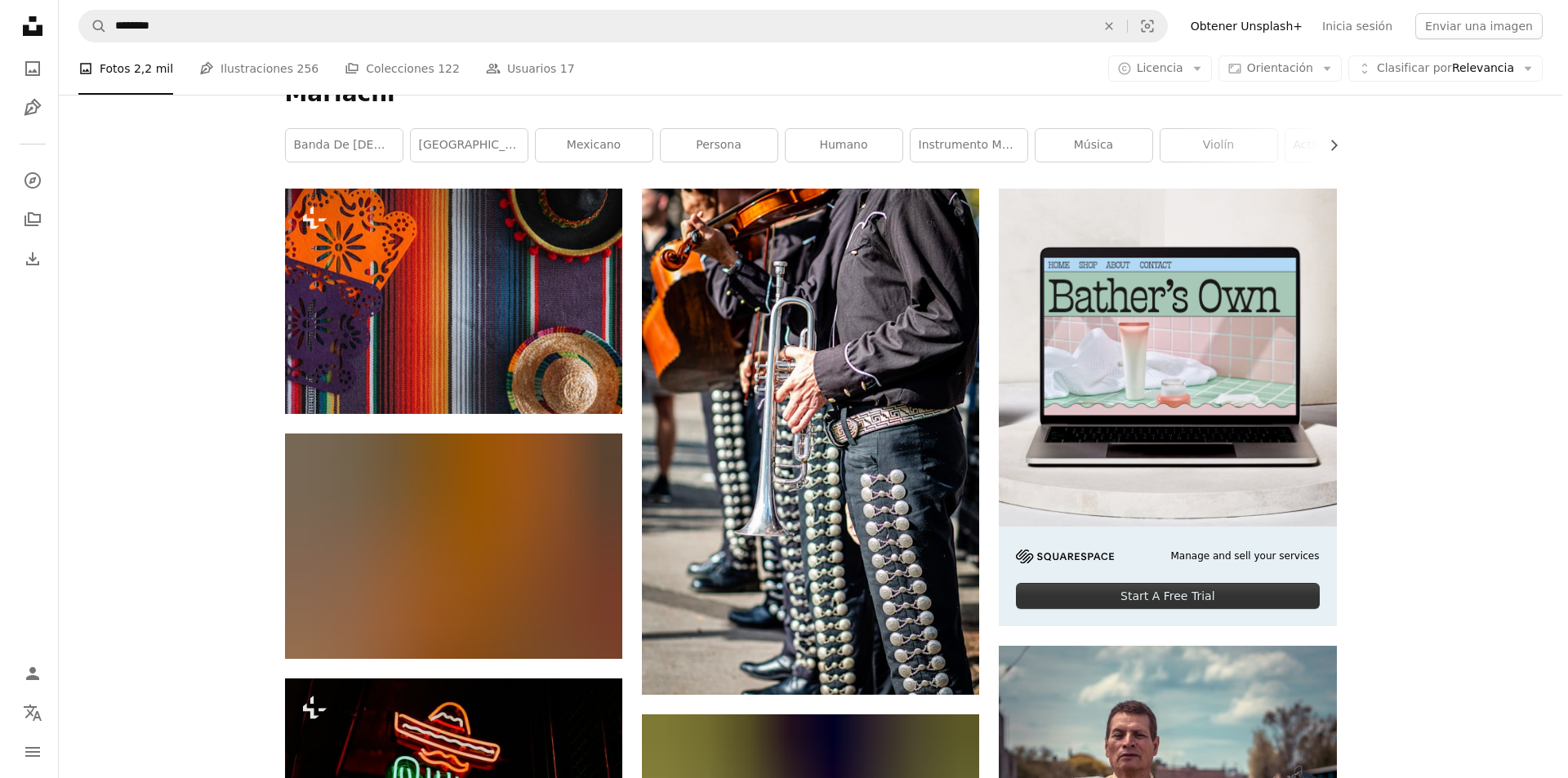
scroll to position [245, 0]
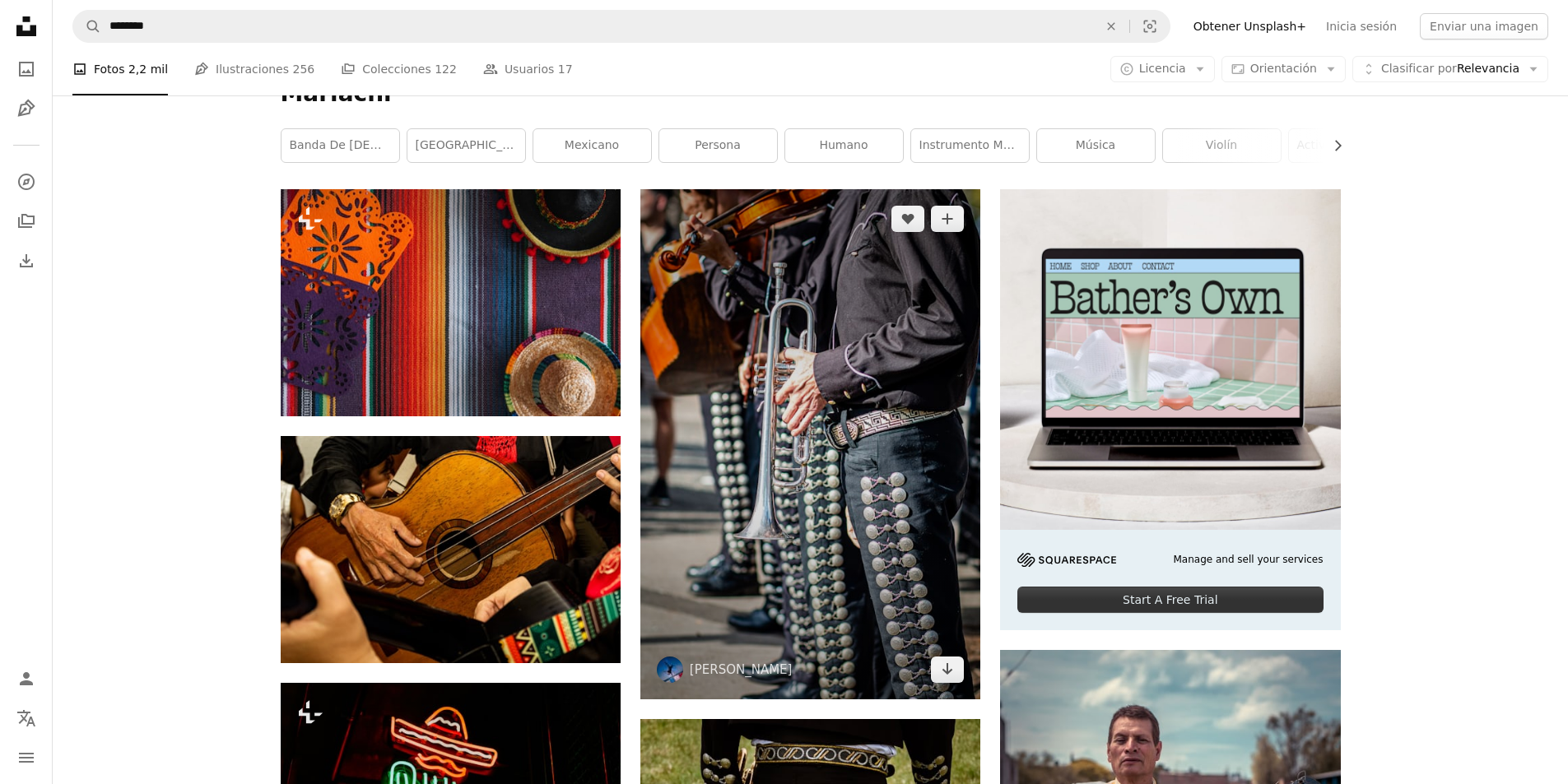
click at [823, 443] on img at bounding box center [809, 443] width 340 height 510
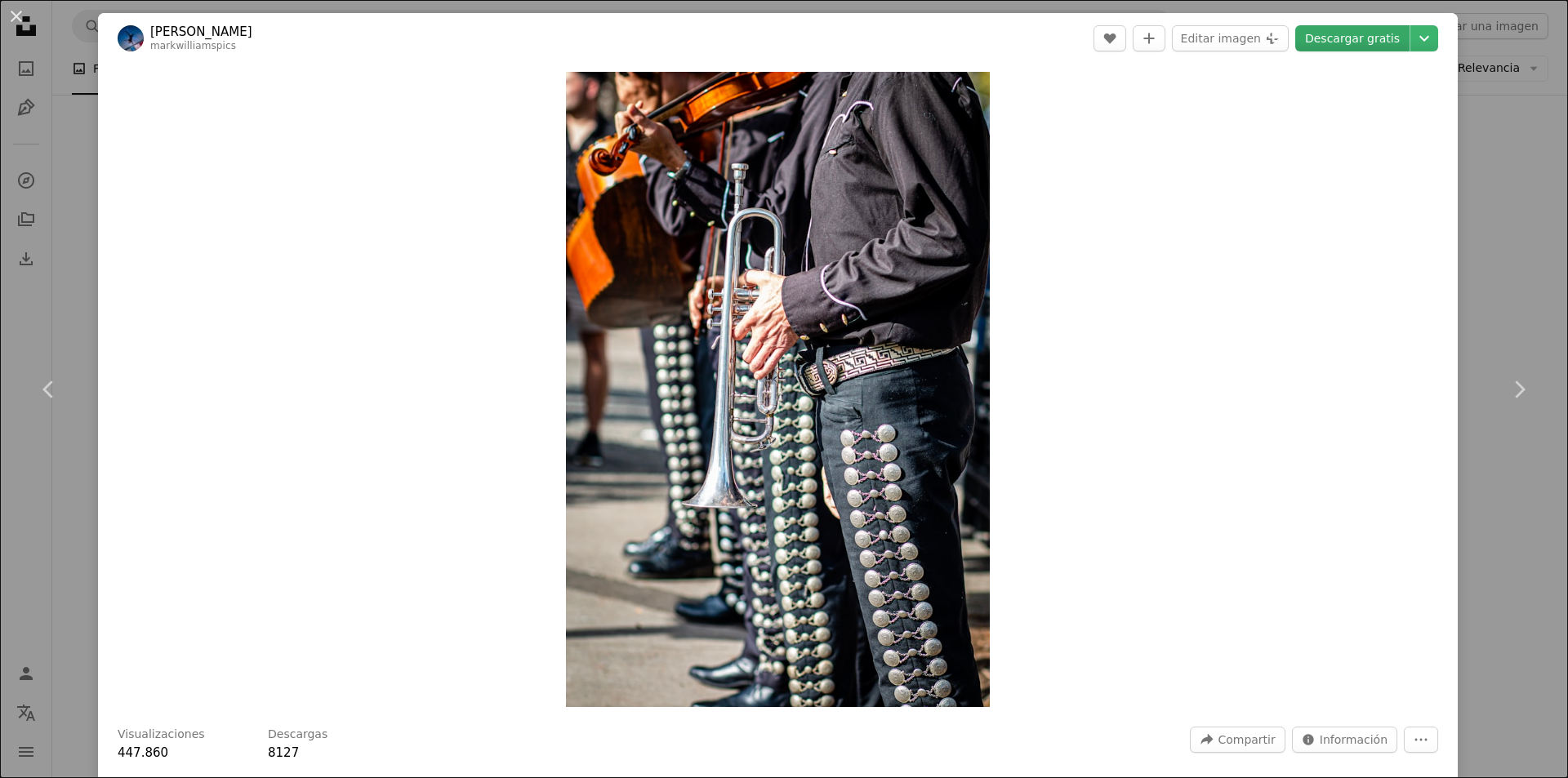
click at [1329, 34] on link "Descargar gratis" at bounding box center [1352, 38] width 114 height 26
